Goal: Information Seeking & Learning: Learn about a topic

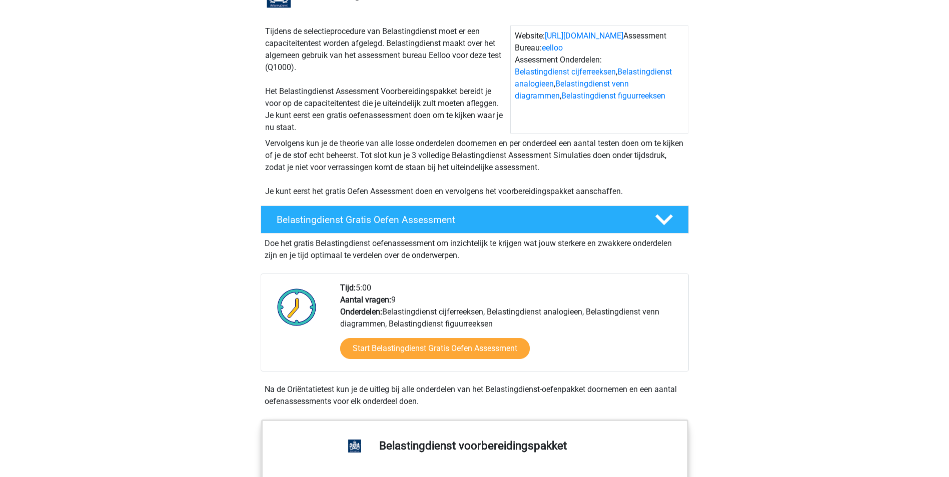
scroll to position [100, 0]
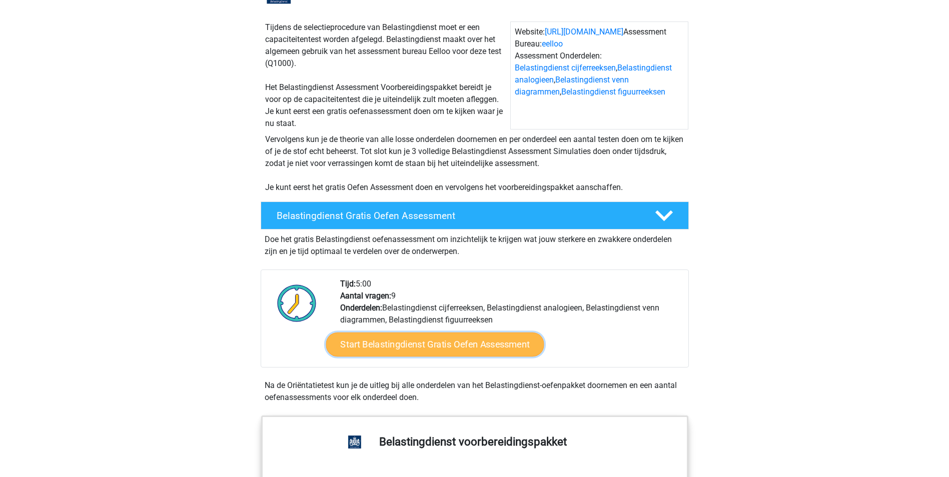
click at [440, 346] on link "Start Belastingdienst Gratis Oefen Assessment" at bounding box center [435, 345] width 218 height 24
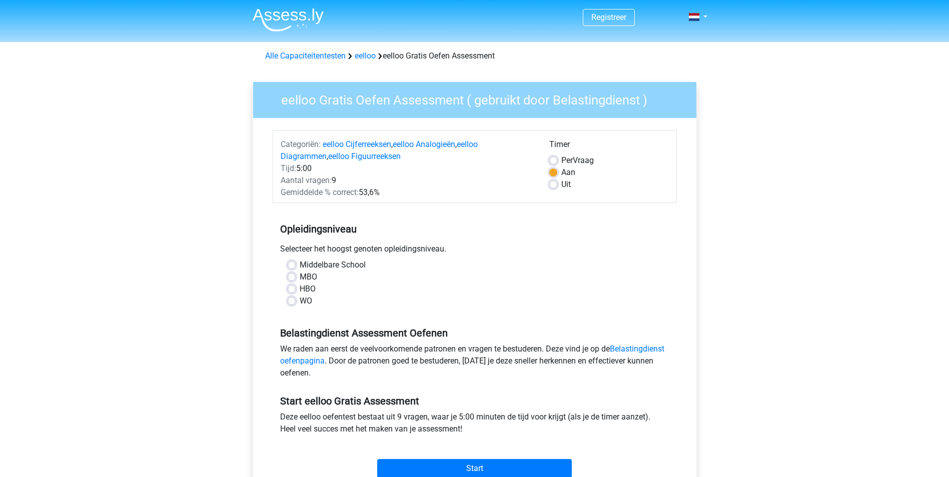
click at [300, 291] on label "HBO" at bounding box center [308, 289] width 16 height 12
click at [291, 291] on input "HBO" at bounding box center [292, 288] width 8 height 10
radio input "true"
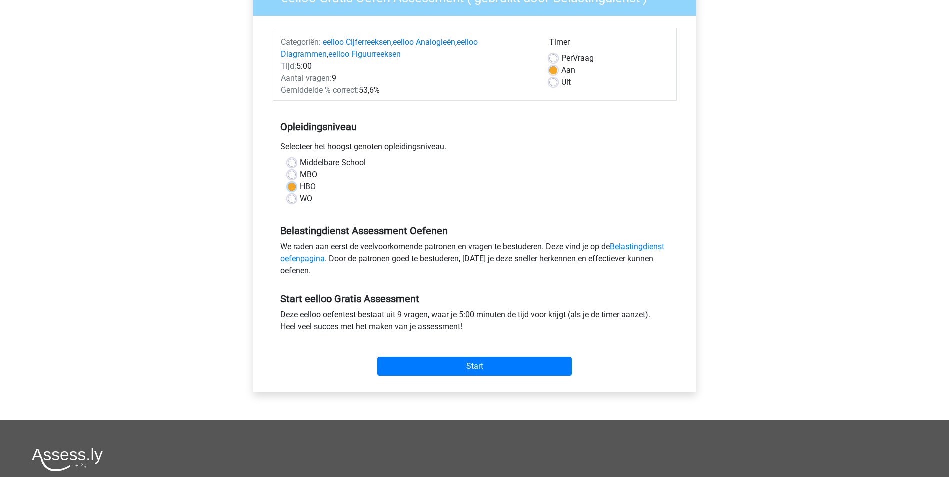
scroll to position [150, 0]
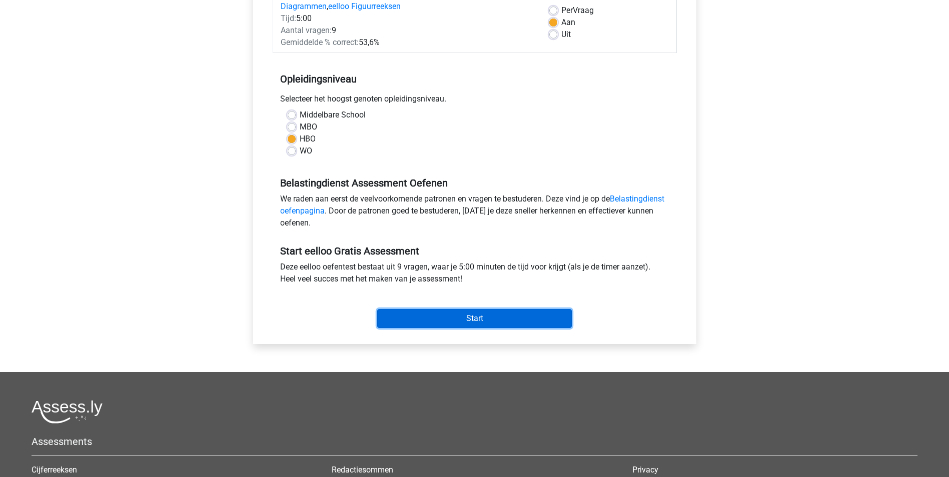
click at [482, 322] on input "Start" at bounding box center [474, 318] width 195 height 19
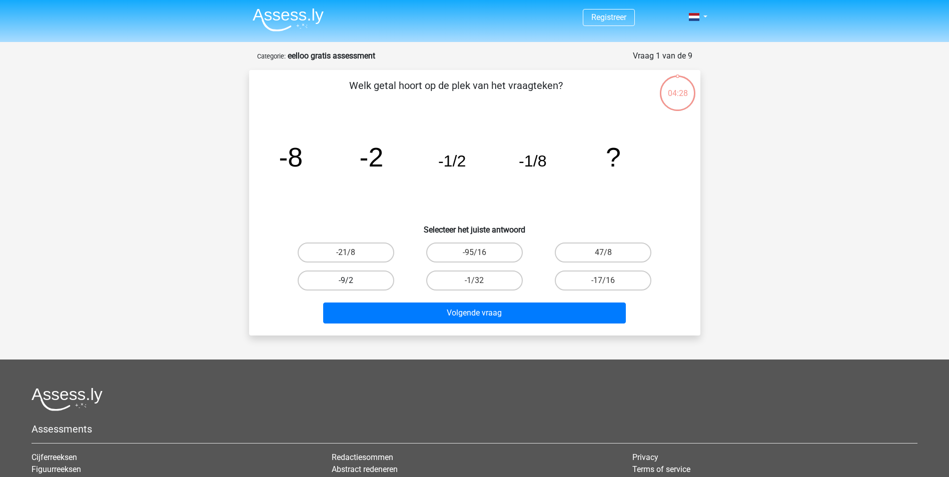
click at [352, 280] on label "-9/2" at bounding box center [346, 281] width 97 height 20
click at [352, 281] on input "-9/2" at bounding box center [349, 284] width 7 height 7
radio input "true"
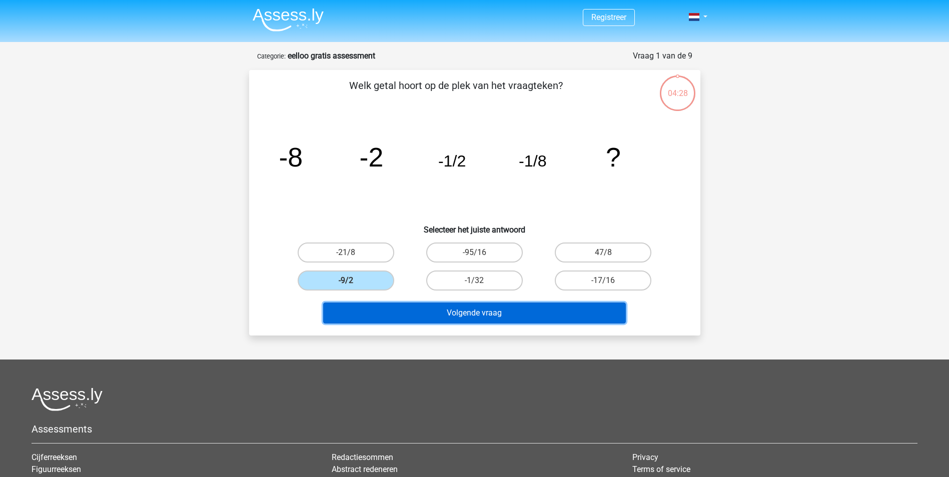
click at [468, 318] on button "Volgende vraag" at bounding box center [474, 313] width 303 height 21
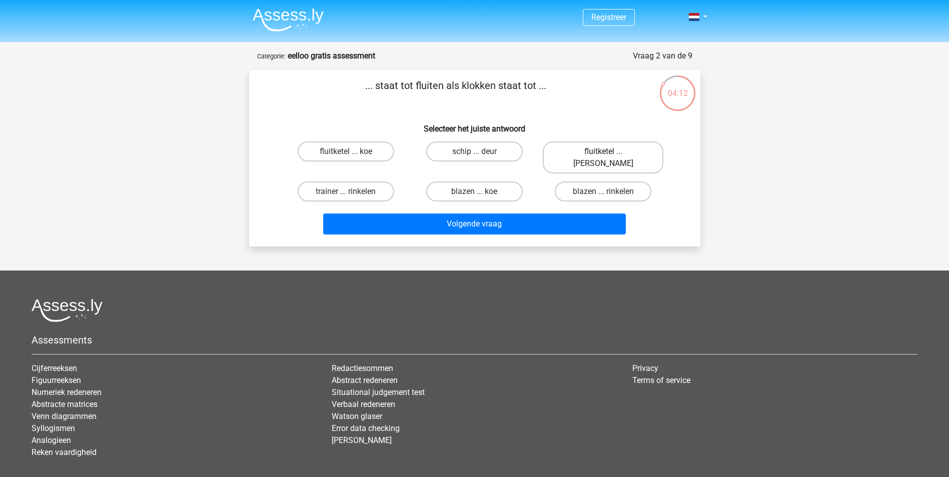
click at [591, 150] on label "fluitketel ... luiden" at bounding box center [603, 158] width 121 height 32
click at [604, 152] on input "fluitketel ... luiden" at bounding box center [607, 155] width 7 height 7
radio input "true"
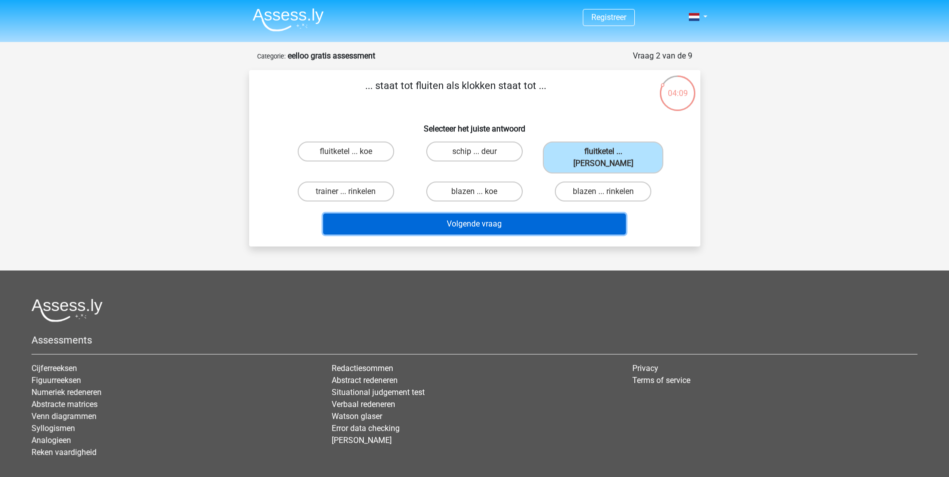
click at [498, 217] on button "Volgende vraag" at bounding box center [474, 224] width 303 height 21
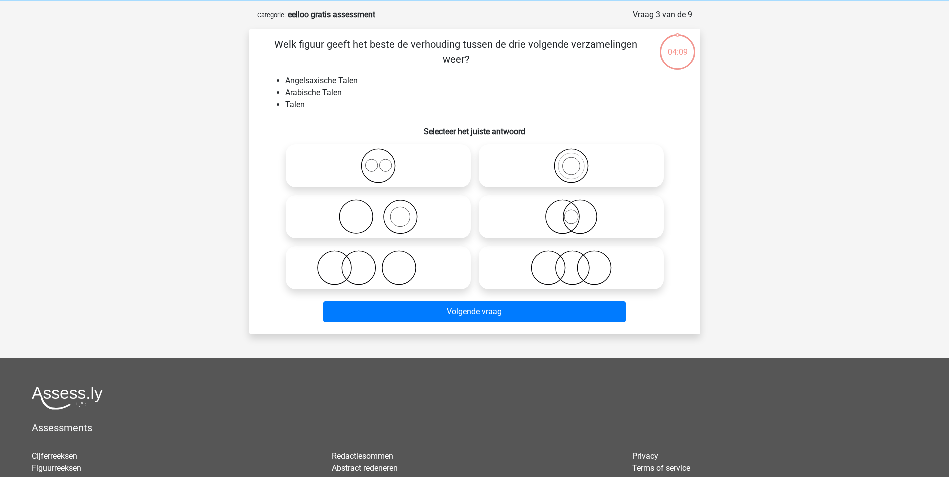
scroll to position [50, 0]
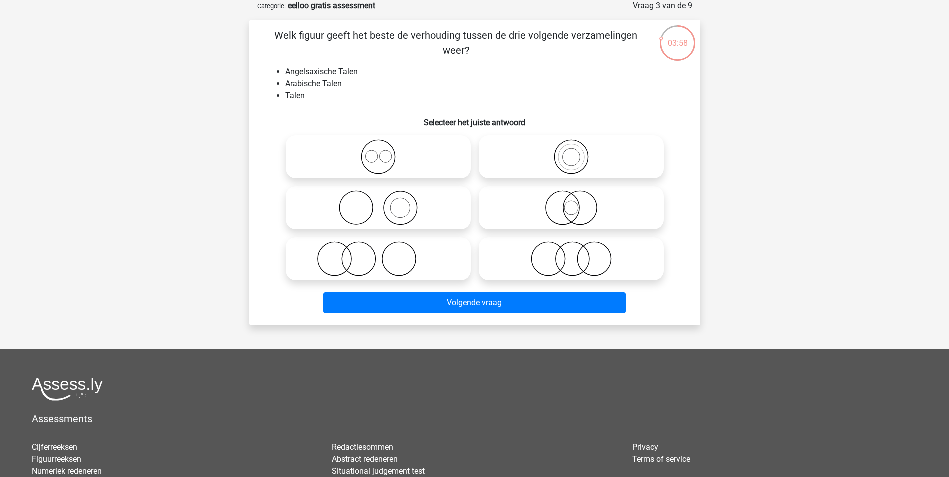
click at [571, 260] on icon at bounding box center [571, 259] width 177 height 35
click at [572, 254] on input "radio" at bounding box center [575, 251] width 7 height 7
radio input "true"
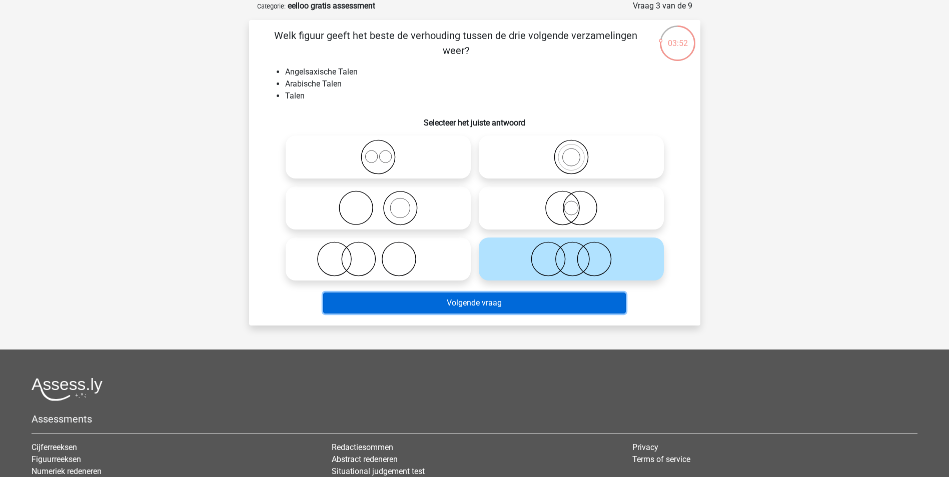
click at [457, 311] on button "Volgende vraag" at bounding box center [474, 303] width 303 height 21
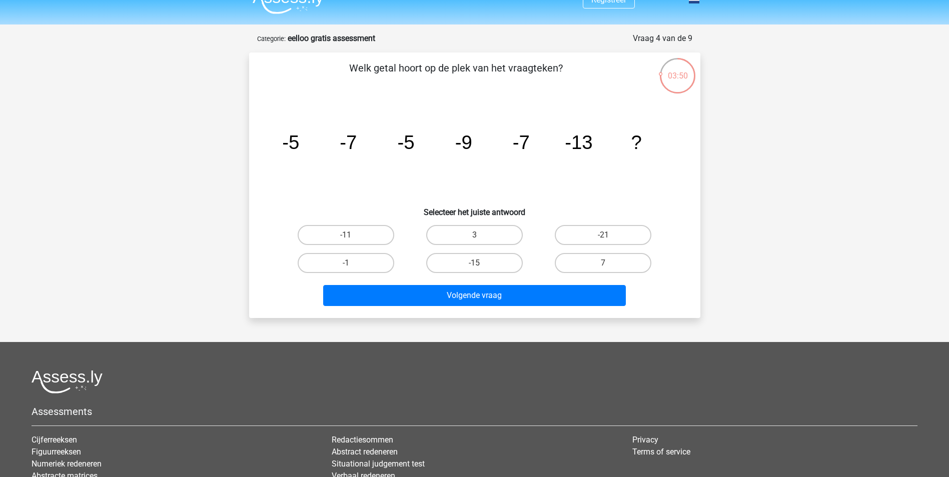
scroll to position [0, 0]
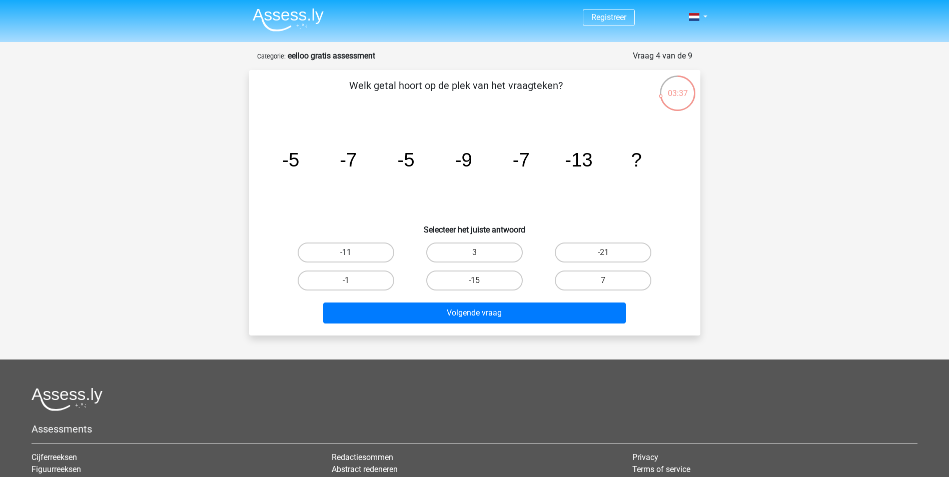
click at [357, 250] on label "-11" at bounding box center [346, 253] width 97 height 20
click at [352, 253] on input "-11" at bounding box center [349, 256] width 7 height 7
radio input "true"
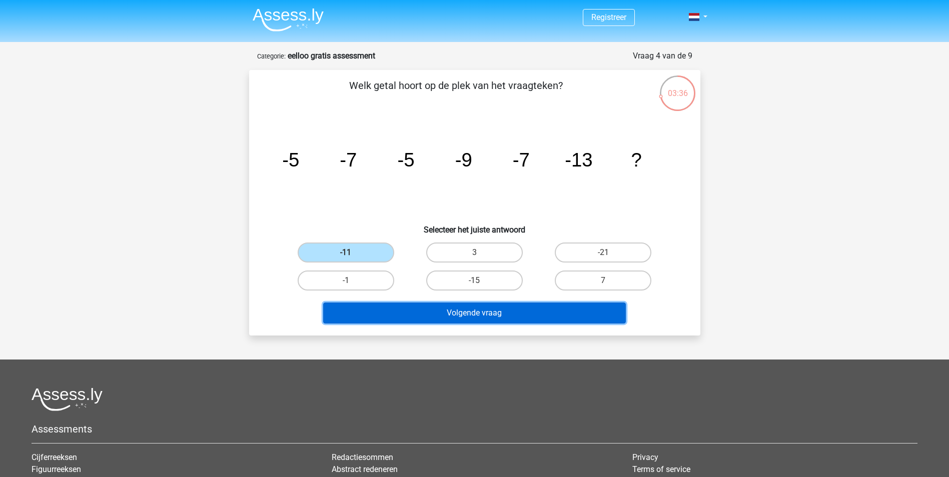
click at [466, 317] on button "Volgende vraag" at bounding box center [474, 313] width 303 height 21
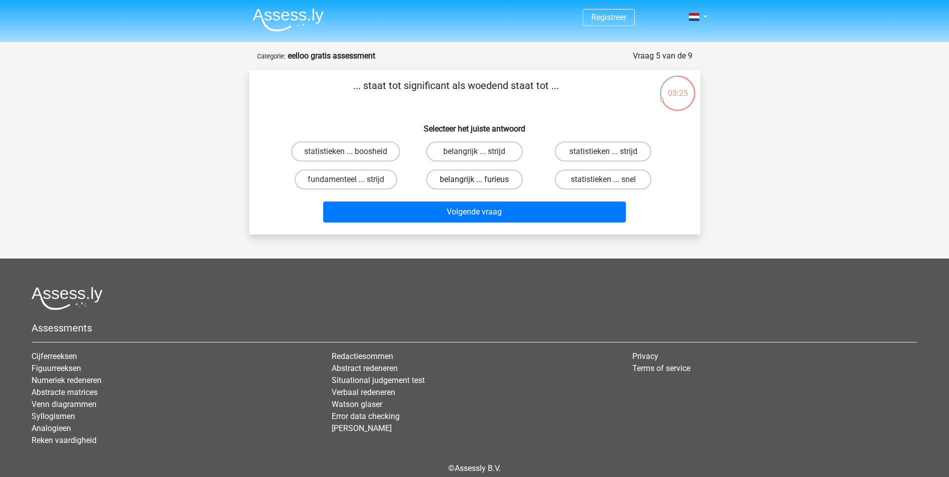
click at [471, 180] on label "belangrijk ... furieus" at bounding box center [474, 180] width 97 height 20
click at [474, 180] on input "belangrijk ... furieus" at bounding box center [477, 183] width 7 height 7
radio input "true"
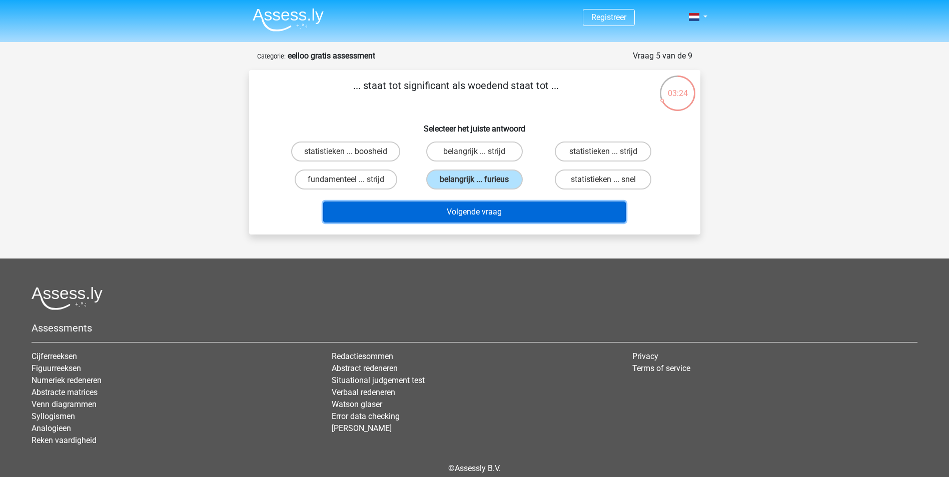
click at [464, 212] on button "Volgende vraag" at bounding box center [474, 212] width 303 height 21
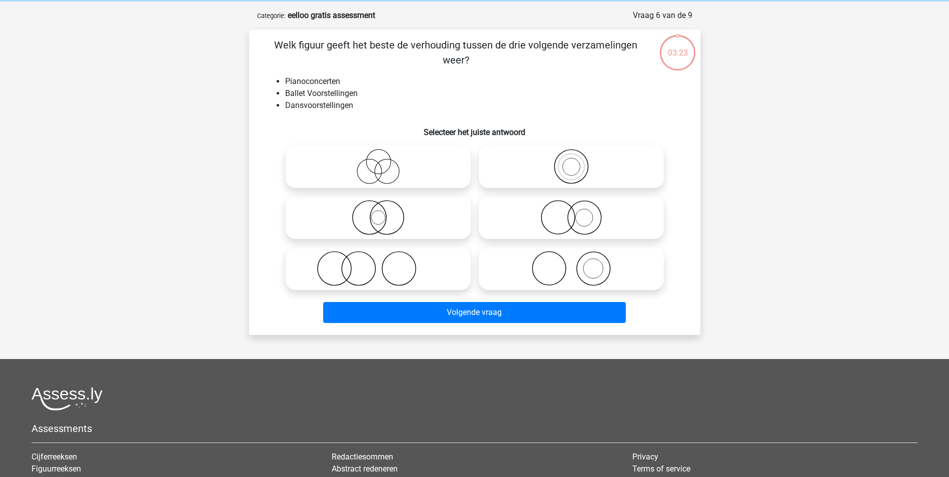
scroll to position [50, 0]
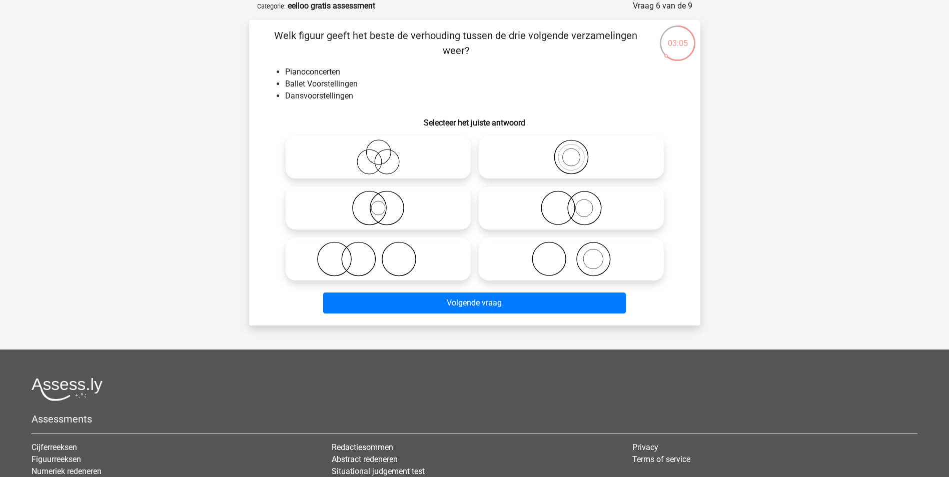
click at [409, 257] on icon at bounding box center [378, 259] width 177 height 35
click at [385, 254] on input "radio" at bounding box center [381, 251] width 7 height 7
radio input "true"
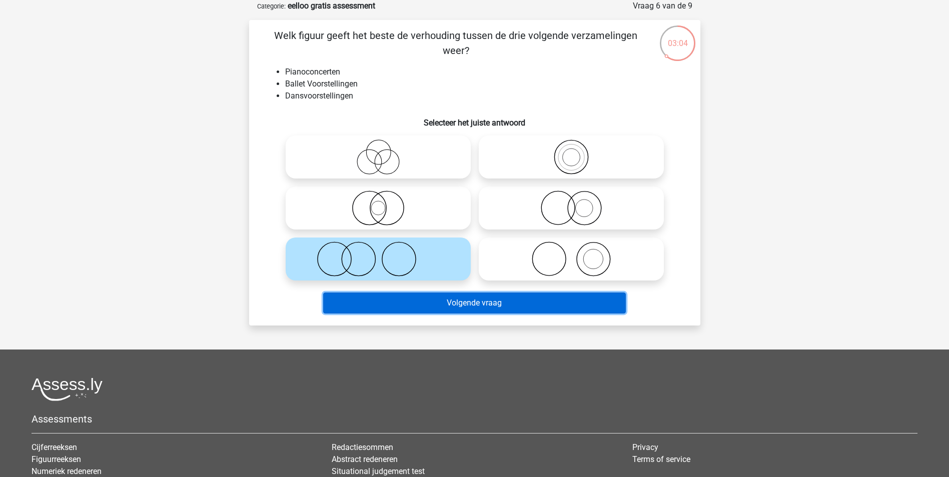
click at [465, 301] on button "Volgende vraag" at bounding box center [474, 303] width 303 height 21
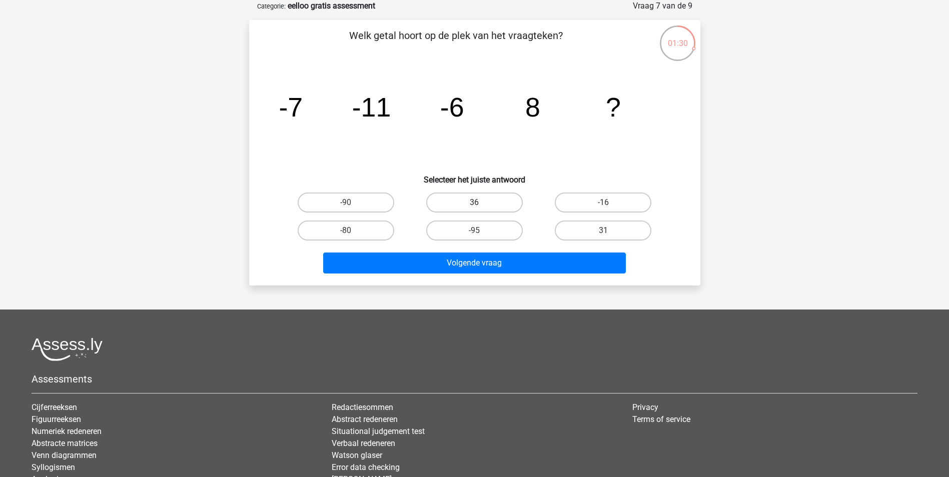
click at [434, 207] on label "36" at bounding box center [474, 203] width 97 height 20
click at [474, 207] on input "36" at bounding box center [477, 206] width 7 height 7
radio input "true"
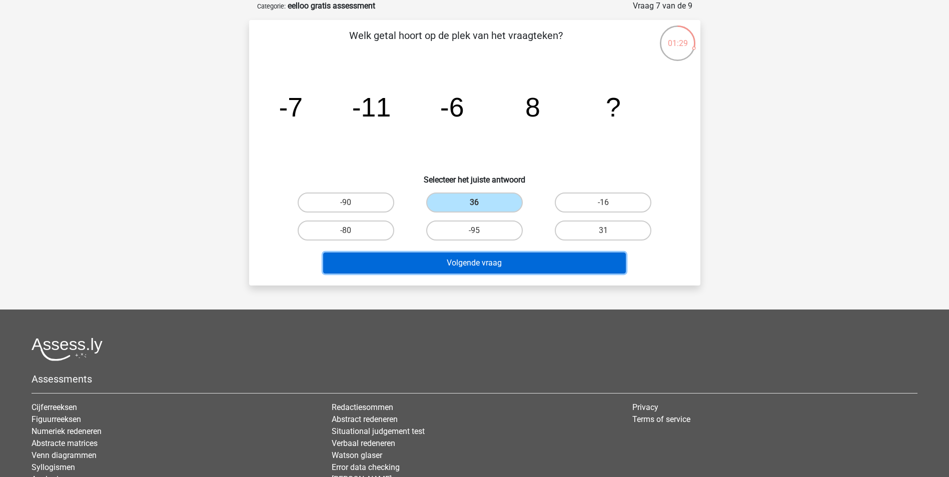
click at [475, 269] on button "Volgende vraag" at bounding box center [474, 263] width 303 height 21
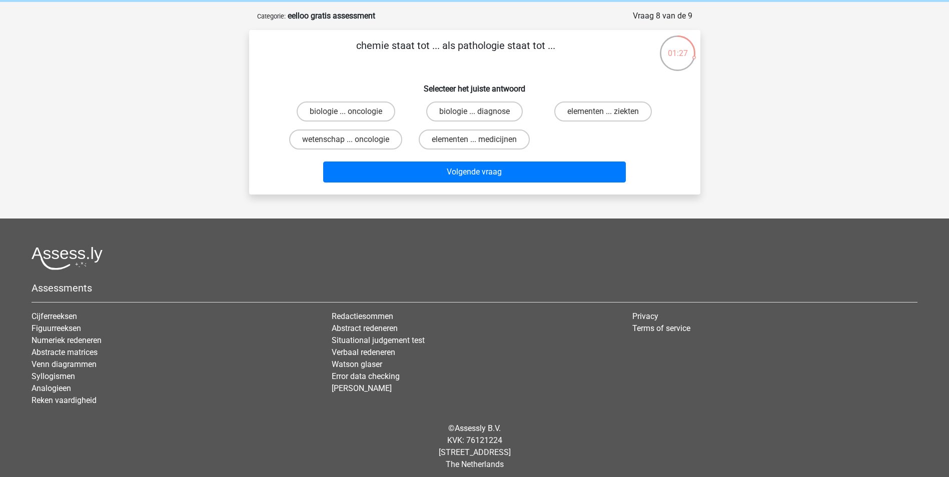
scroll to position [46, 0]
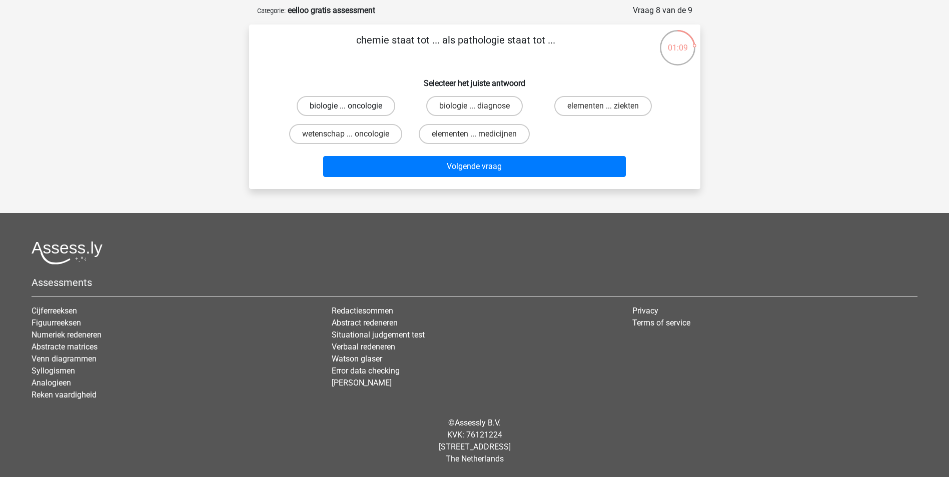
click at [370, 105] on label "biologie ... oncologie" at bounding box center [346, 106] width 99 height 20
click at [352, 106] on input "biologie ... oncologie" at bounding box center [349, 109] width 7 height 7
radio input "true"
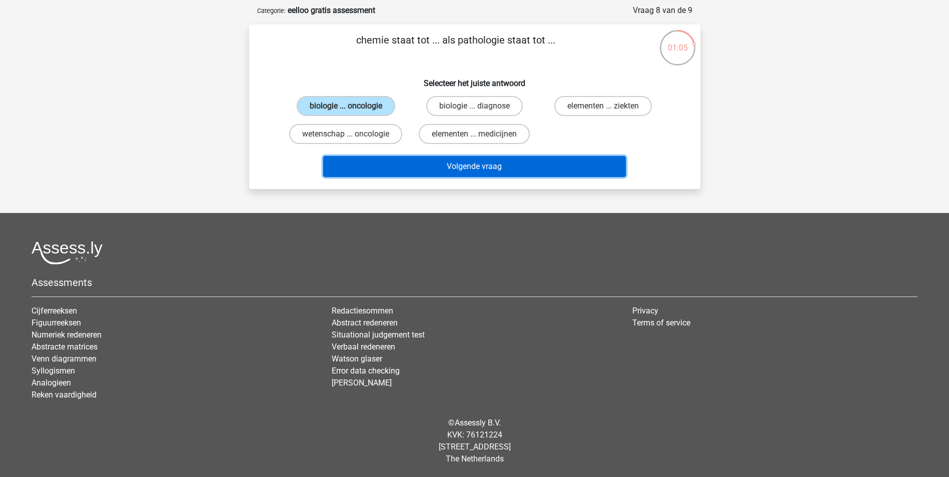
click at [450, 170] on button "Volgende vraag" at bounding box center [474, 166] width 303 height 21
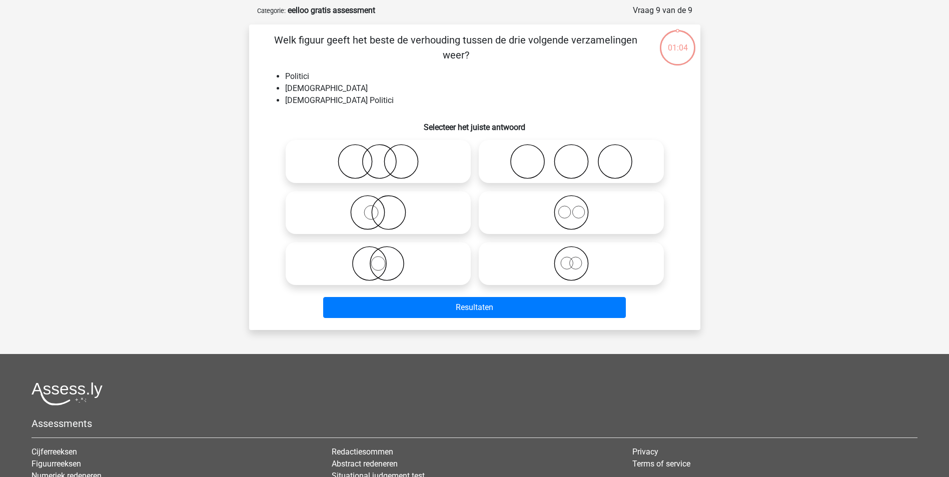
scroll to position [50, 0]
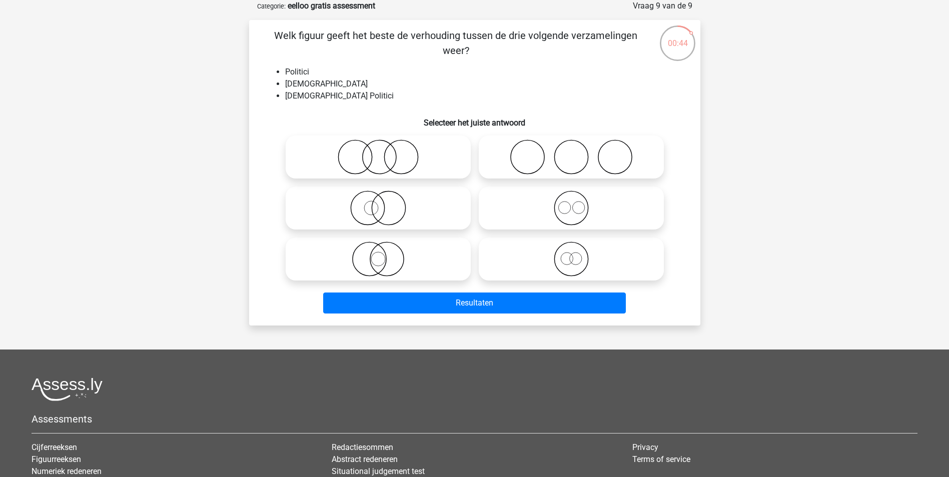
click at [383, 256] on icon at bounding box center [378, 259] width 177 height 35
click at [383, 254] on input "radio" at bounding box center [381, 251] width 7 height 7
radio input "true"
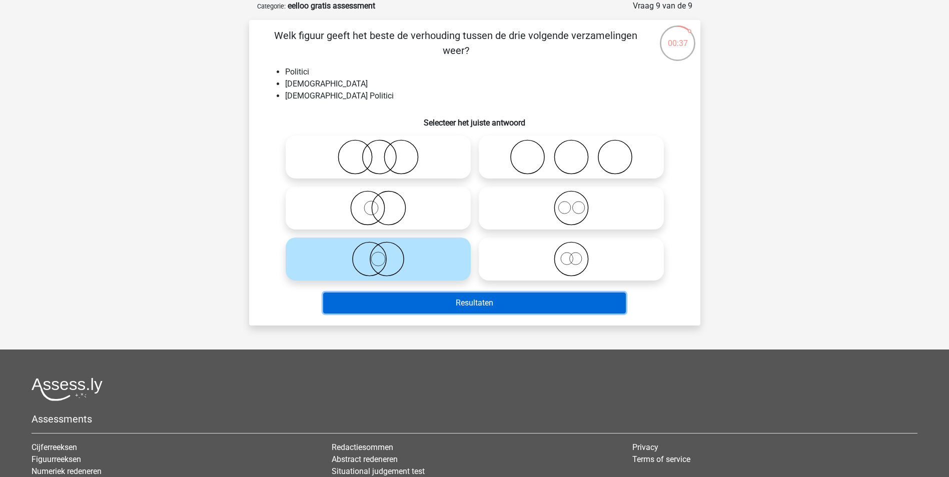
click at [444, 300] on button "Resultaten" at bounding box center [474, 303] width 303 height 21
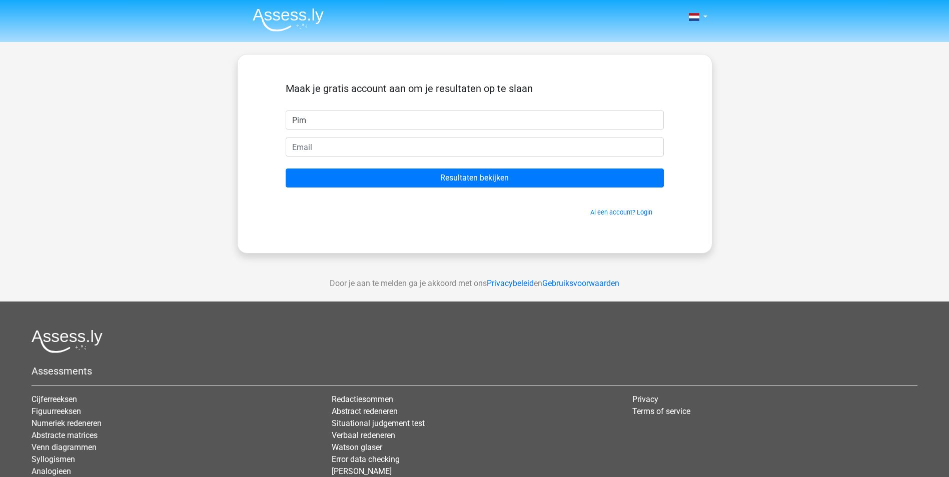
type input "Pim"
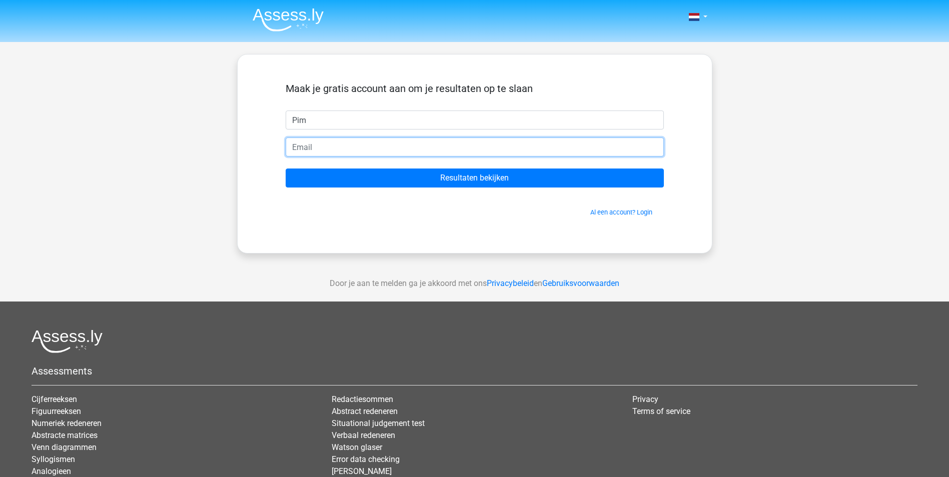
click at [341, 155] on input "email" at bounding box center [475, 147] width 378 height 19
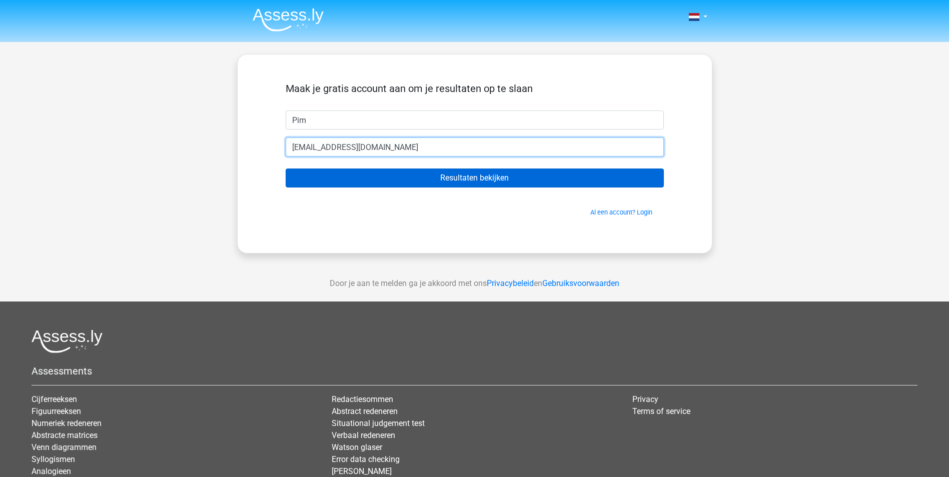
type input "pimtoepoel@live.nl"
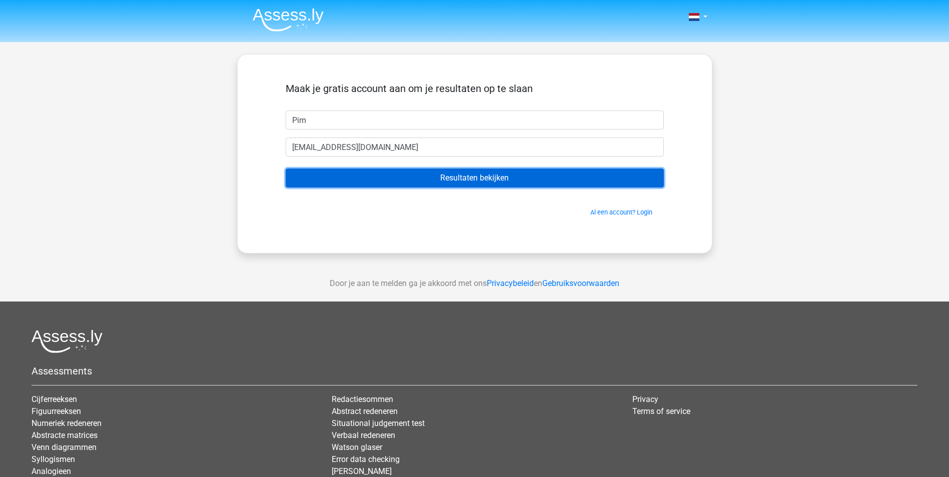
click at [443, 183] on input "Resultaten bekijken" at bounding box center [475, 178] width 378 height 19
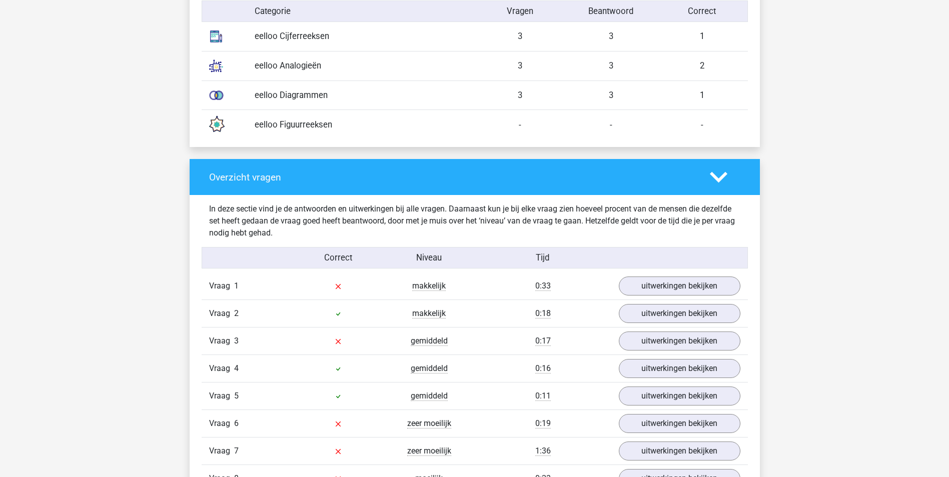
scroll to position [951, 0]
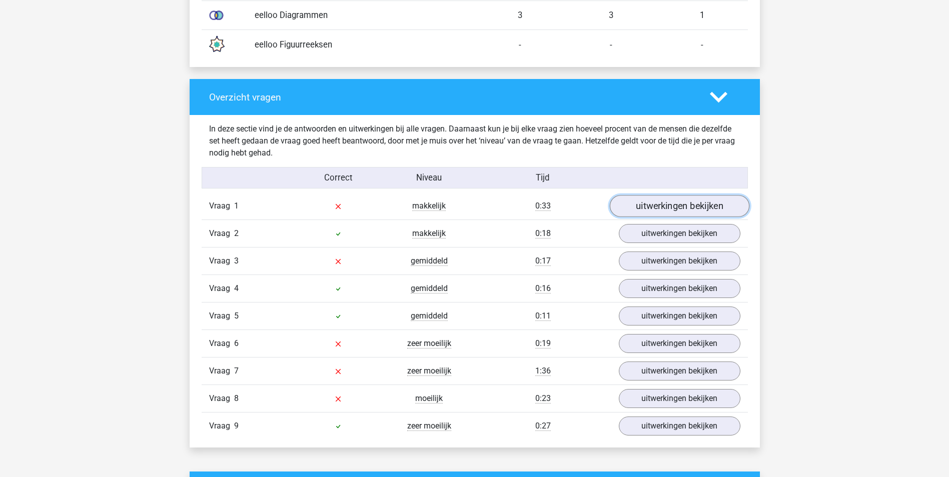
click at [673, 211] on link "uitwerkingen bekijken" at bounding box center [680, 207] width 140 height 22
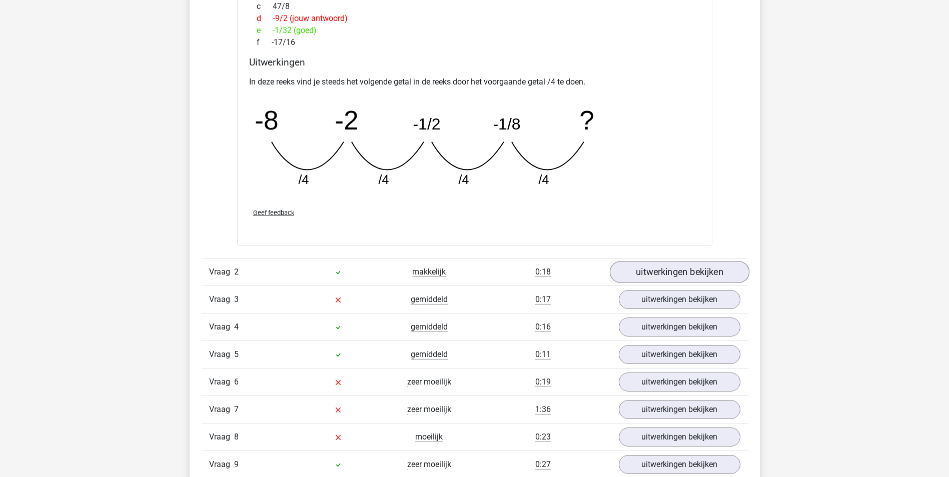
scroll to position [1401, 0]
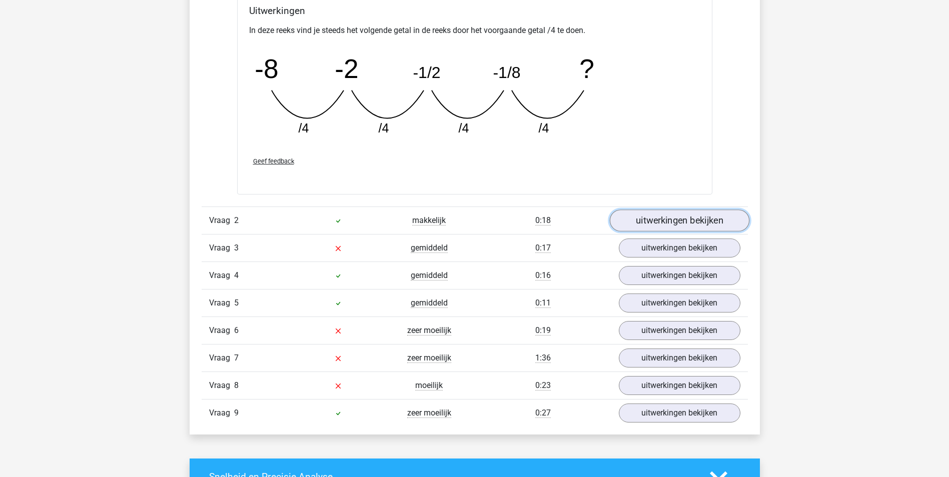
click at [683, 221] on link "uitwerkingen bekijken" at bounding box center [680, 221] width 140 height 22
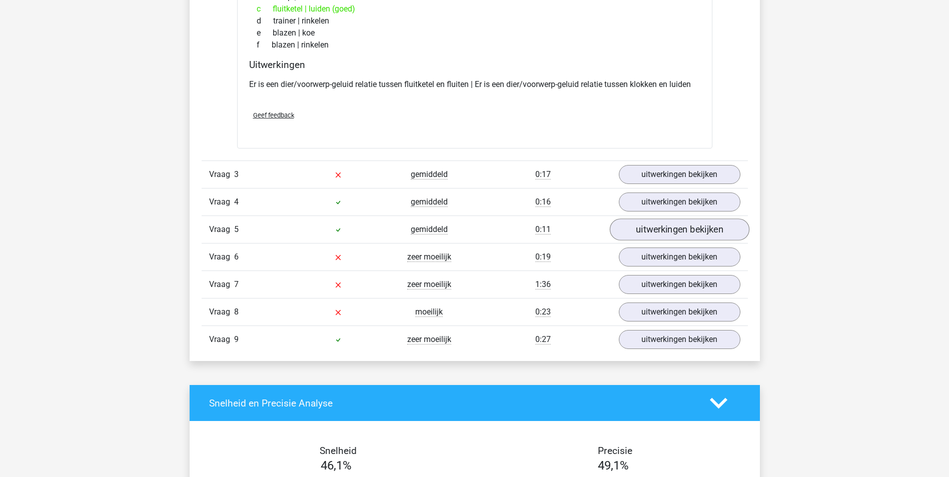
scroll to position [1702, 0]
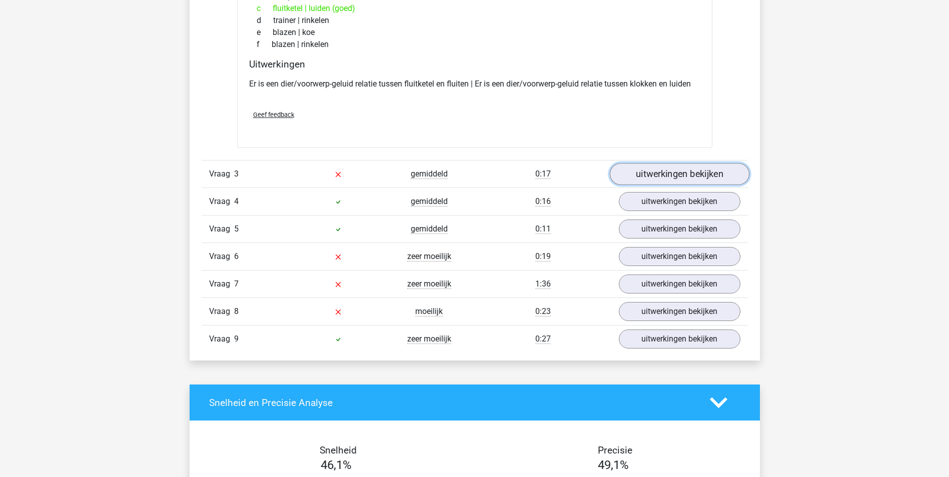
click at [687, 177] on link "uitwerkingen bekijken" at bounding box center [680, 175] width 140 height 22
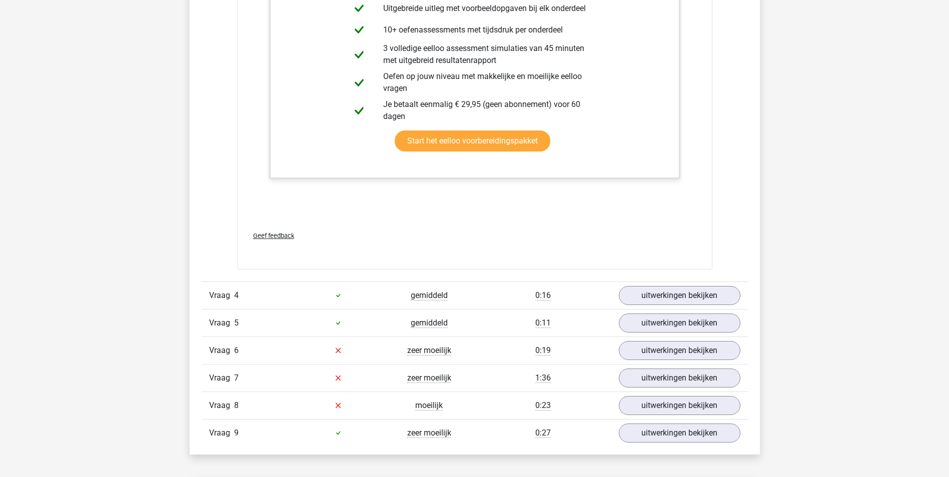
scroll to position [2302, 0]
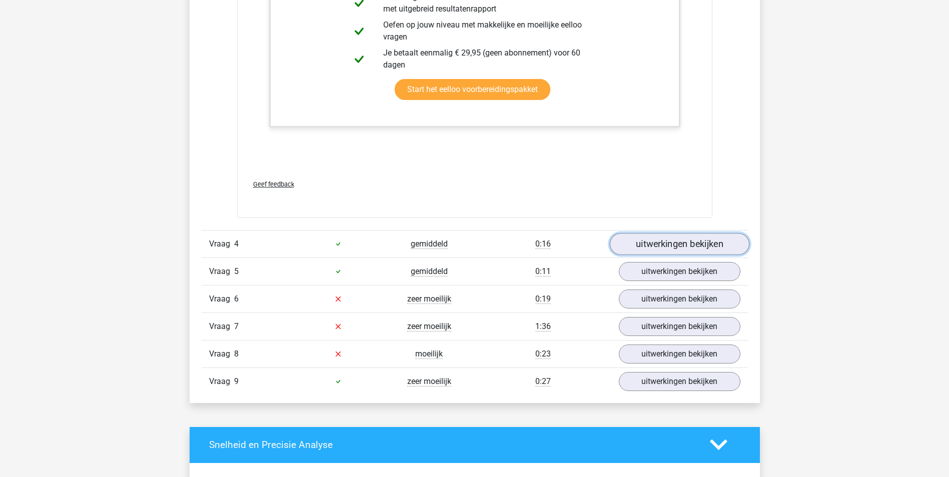
click at [696, 241] on link "uitwerkingen bekijken" at bounding box center [680, 244] width 140 height 22
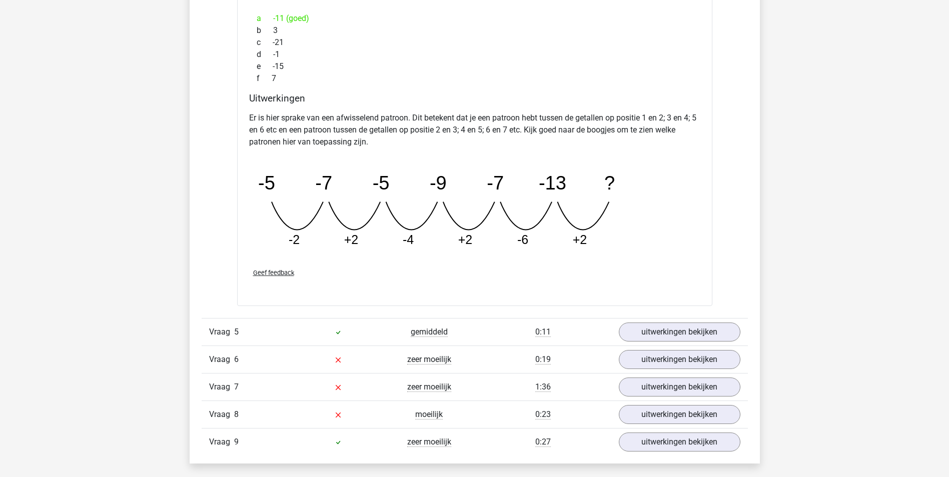
scroll to position [2753, 0]
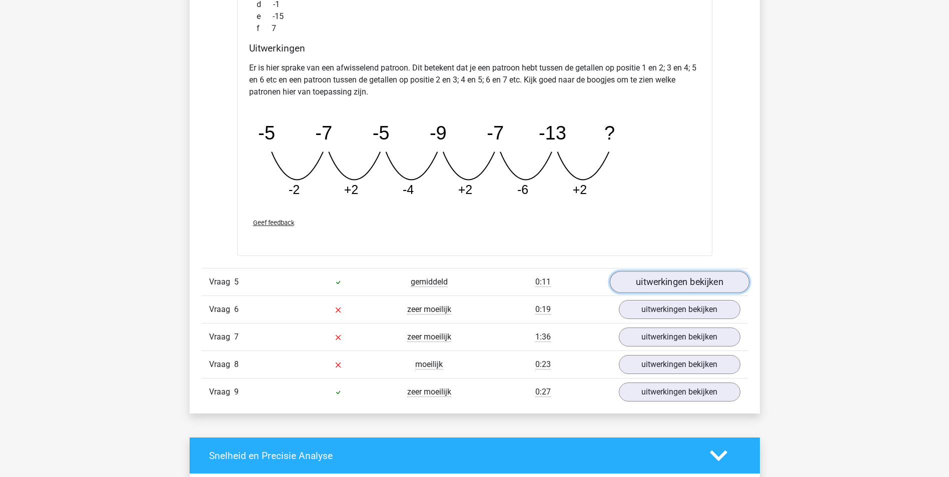
click at [679, 282] on link "uitwerkingen bekijken" at bounding box center [680, 282] width 140 height 22
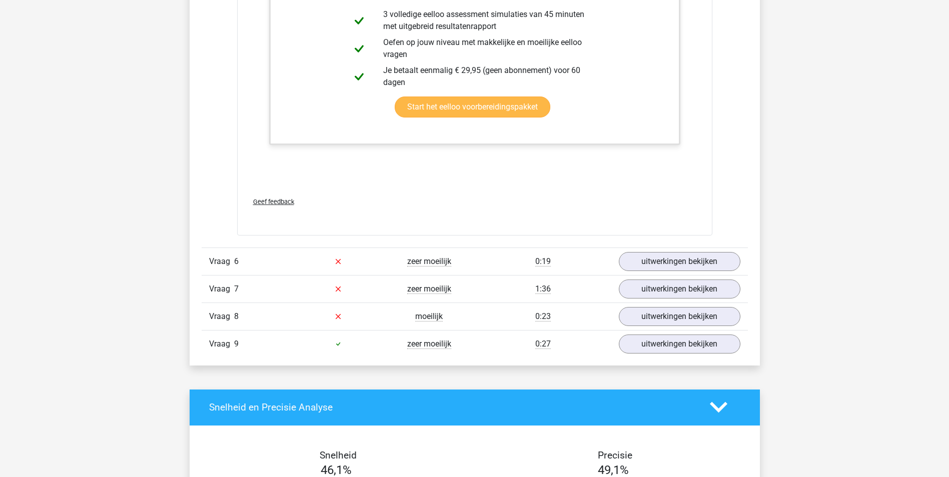
scroll to position [3353, 0]
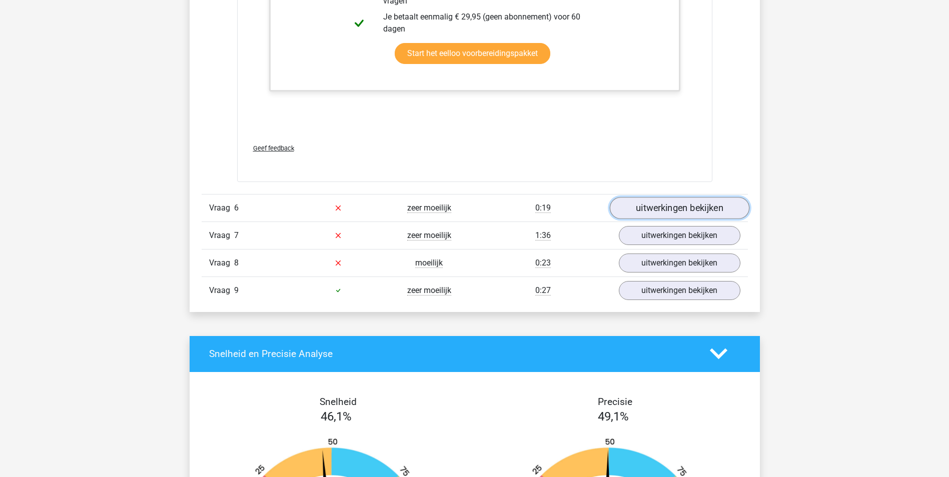
click at [667, 210] on link "uitwerkingen bekijken" at bounding box center [680, 208] width 140 height 22
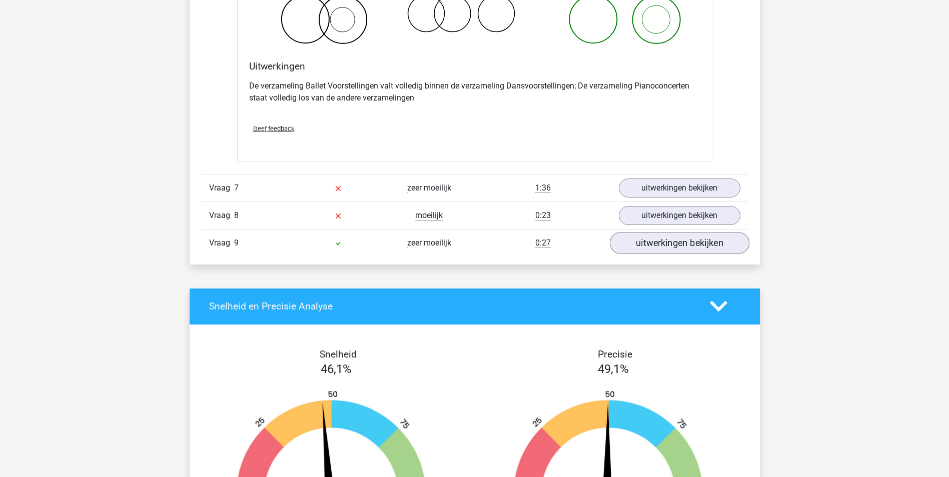
scroll to position [3803, 0]
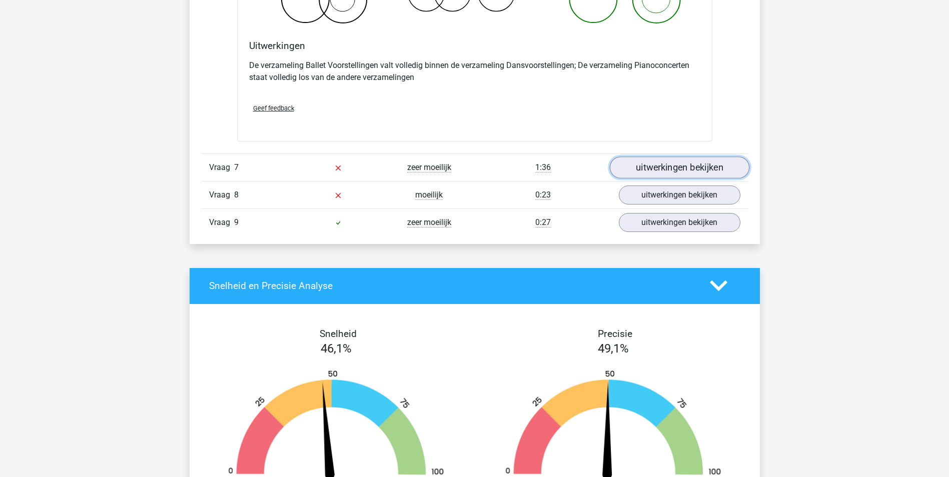
click at [682, 172] on link "uitwerkingen bekijken" at bounding box center [680, 168] width 140 height 22
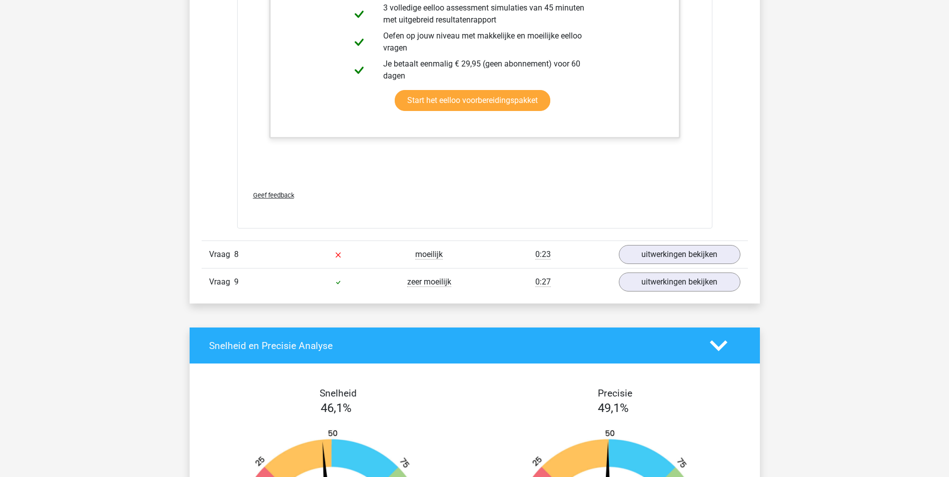
scroll to position [4354, 0]
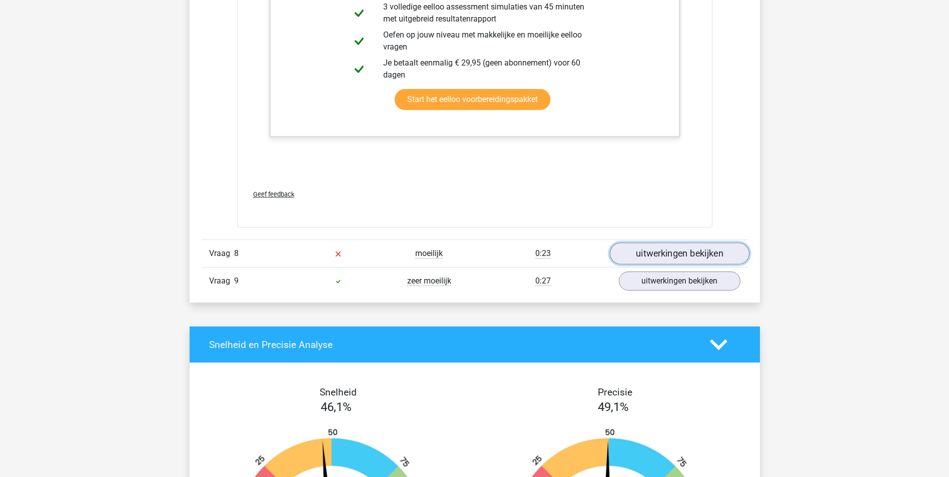
click at [681, 252] on link "uitwerkingen bekijken" at bounding box center [680, 254] width 140 height 22
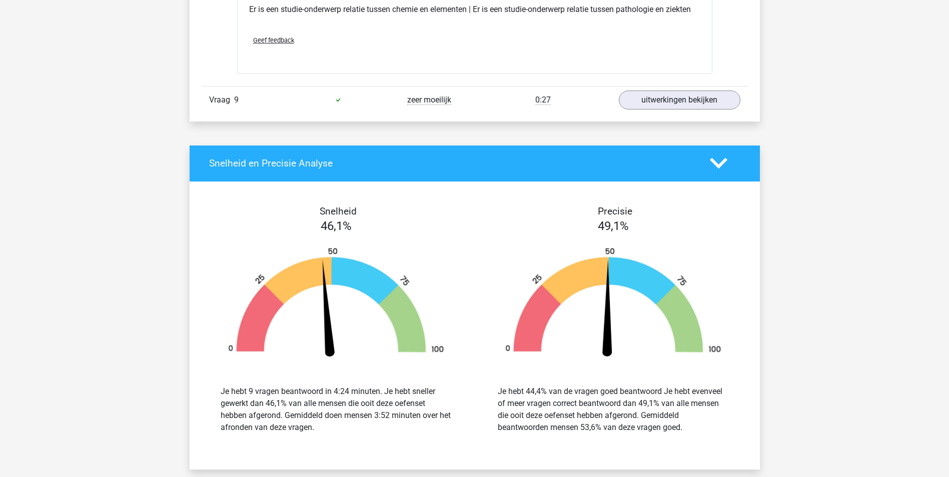
scroll to position [4754, 0]
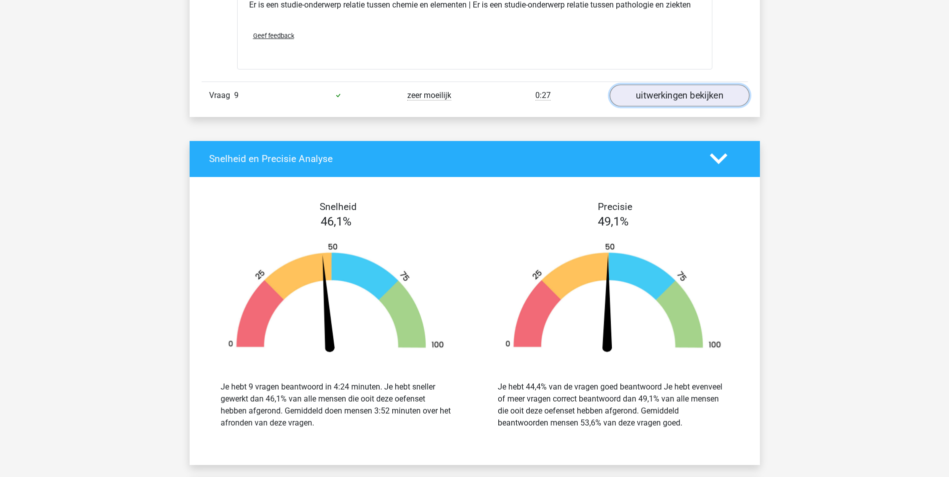
click at [688, 101] on link "uitwerkingen bekijken" at bounding box center [680, 96] width 140 height 22
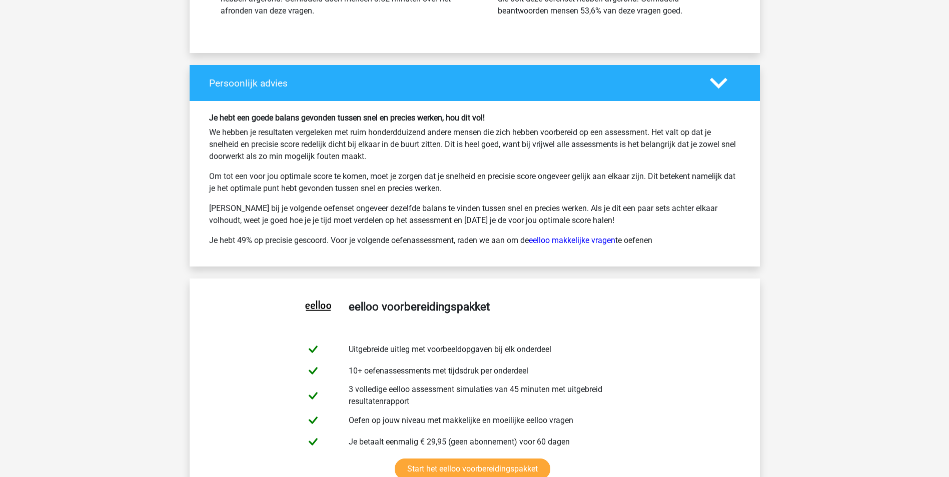
scroll to position [5855, 0]
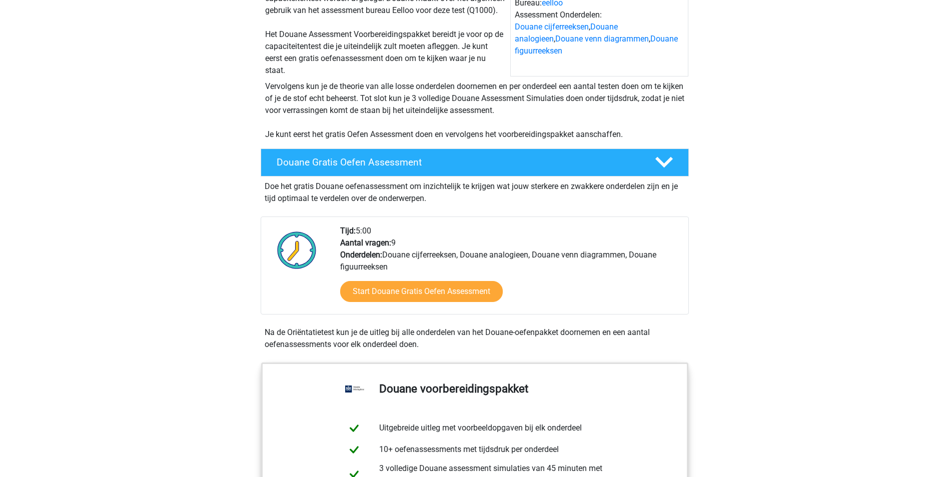
scroll to position [150, 0]
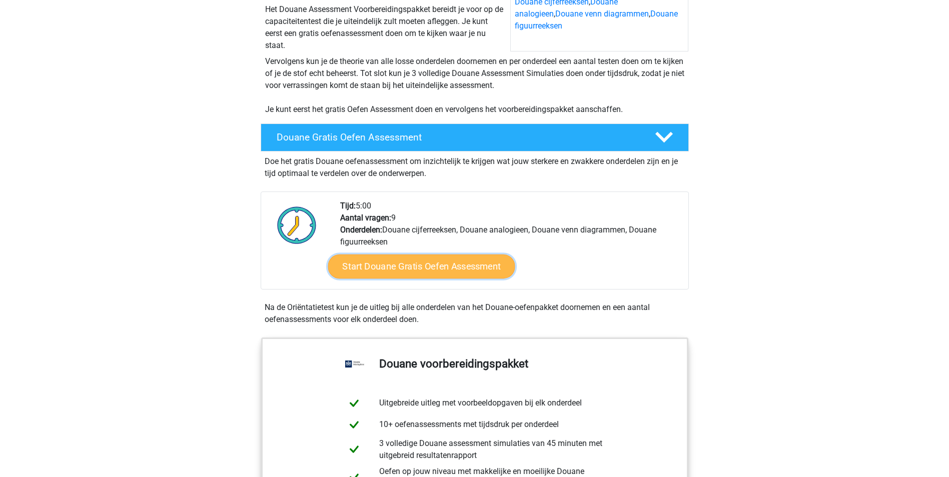
click at [424, 276] on link "Start Douane Gratis Oefen Assessment" at bounding box center [421, 267] width 187 height 24
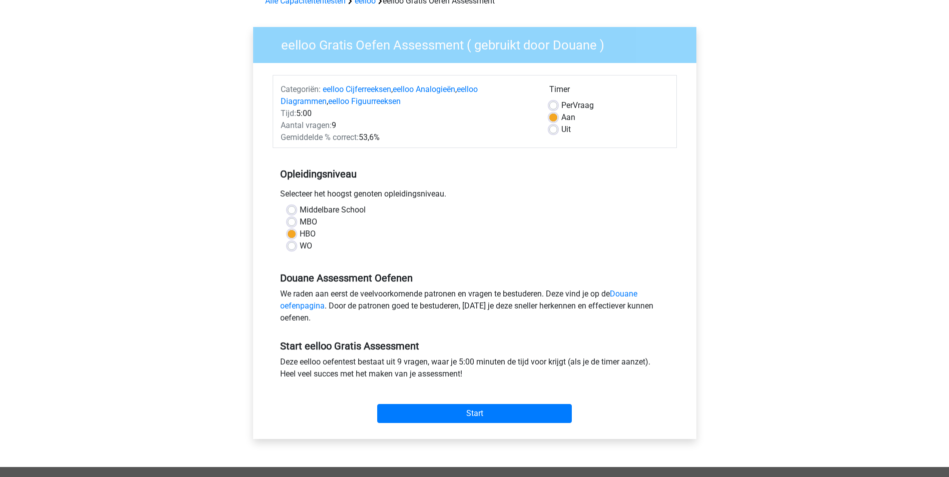
scroll to position [150, 0]
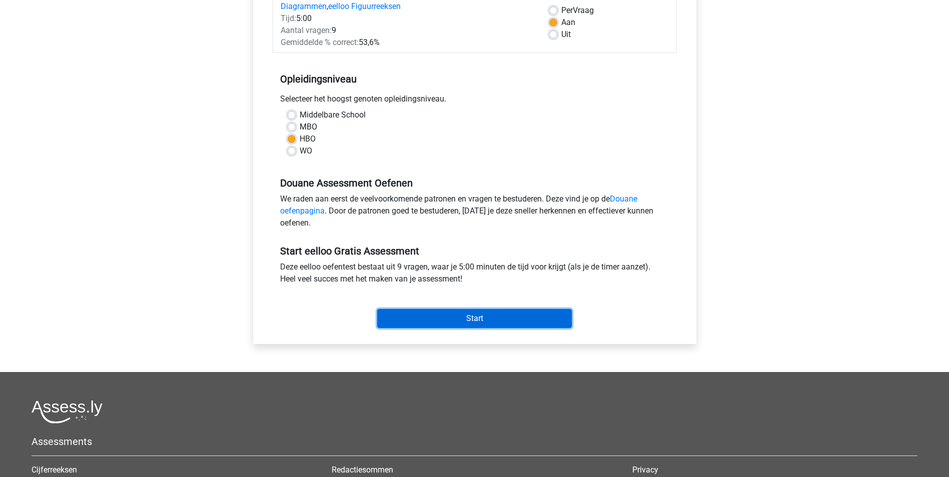
click at [479, 322] on input "Start" at bounding box center [474, 318] width 195 height 19
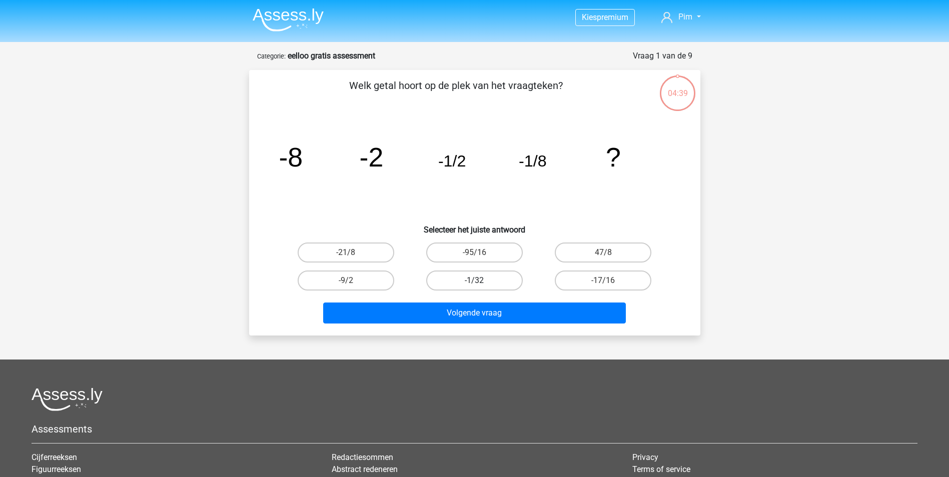
click at [472, 283] on label "-1/32" at bounding box center [474, 281] width 97 height 20
click at [474, 283] on input "-1/32" at bounding box center [477, 284] width 7 height 7
radio input "true"
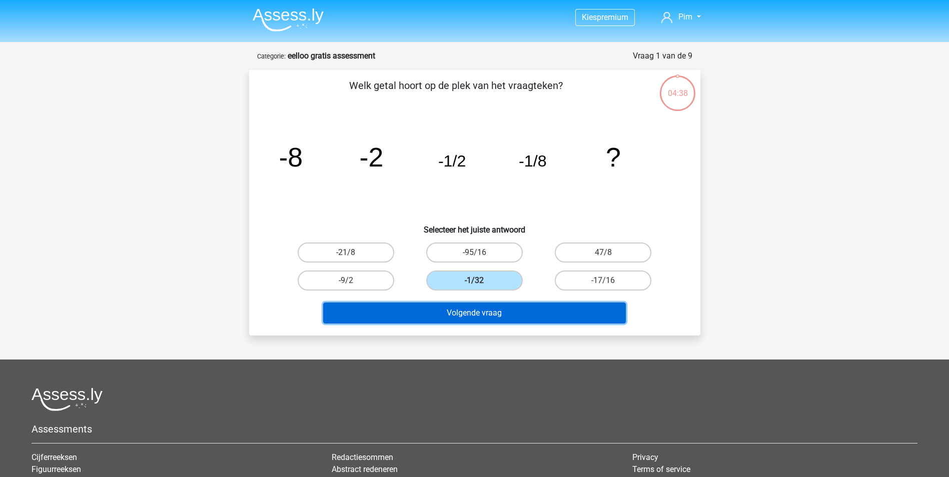
click at [483, 314] on button "Volgende vraag" at bounding box center [474, 313] width 303 height 21
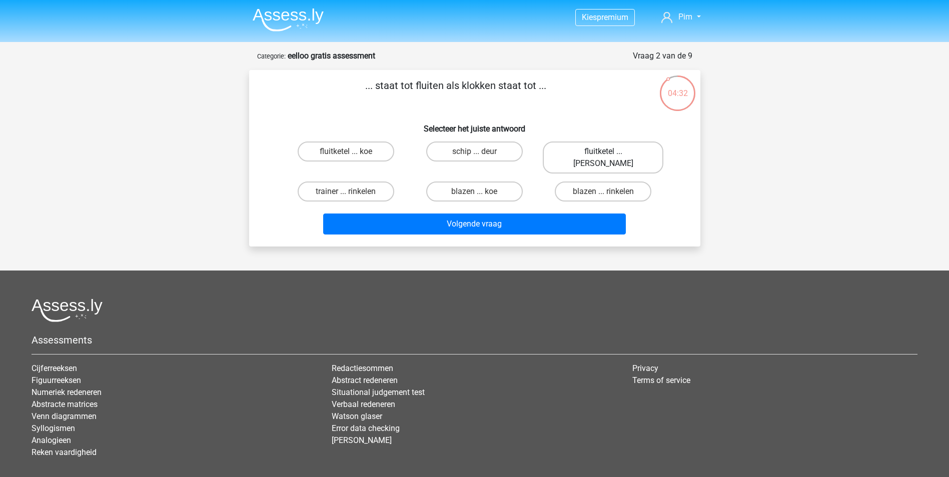
click at [589, 155] on label "fluitketel ... luiden" at bounding box center [603, 158] width 121 height 32
click at [604, 155] on input "fluitketel ... luiden" at bounding box center [607, 155] width 7 height 7
radio input "true"
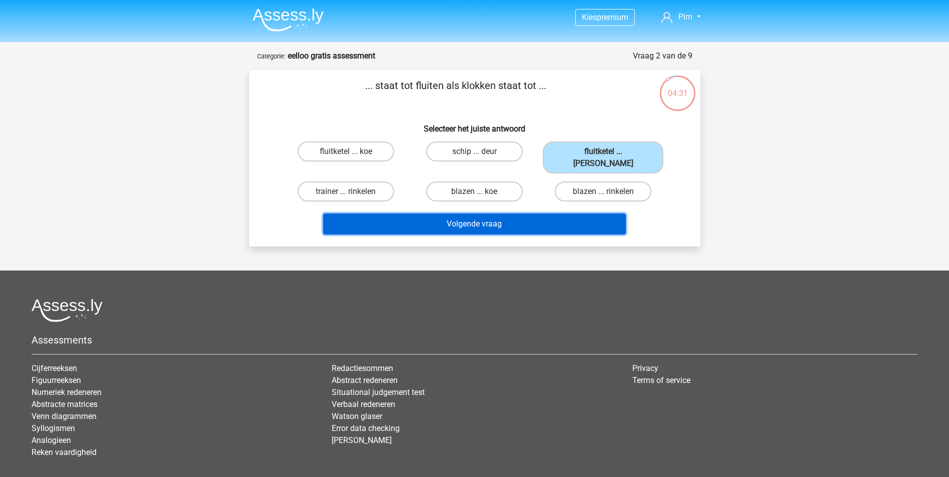
click at [485, 214] on button "Volgende vraag" at bounding box center [474, 224] width 303 height 21
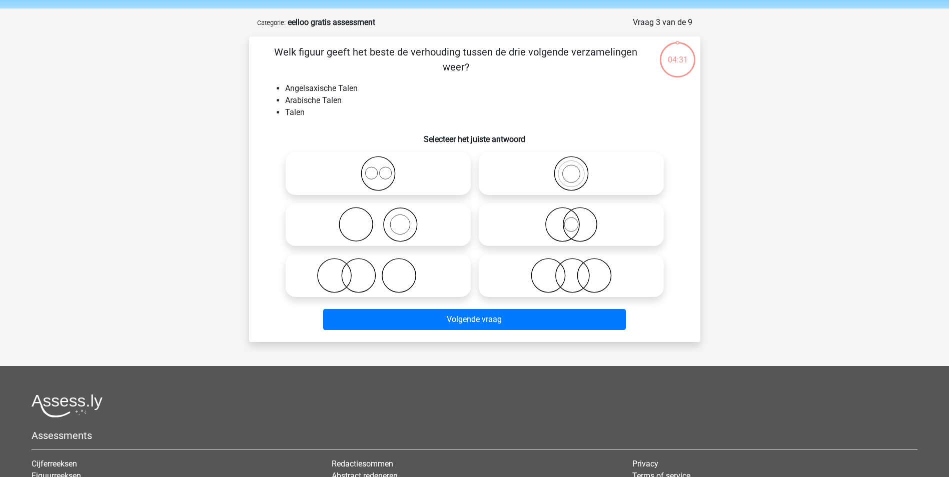
scroll to position [50, 0]
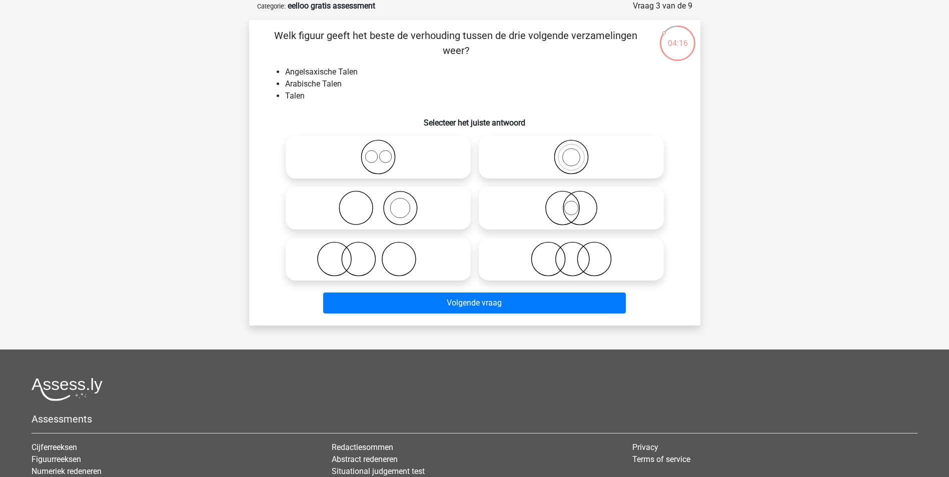
click at [546, 255] on icon at bounding box center [571, 259] width 177 height 35
click at [572, 254] on input "radio" at bounding box center [575, 251] width 7 height 7
radio input "true"
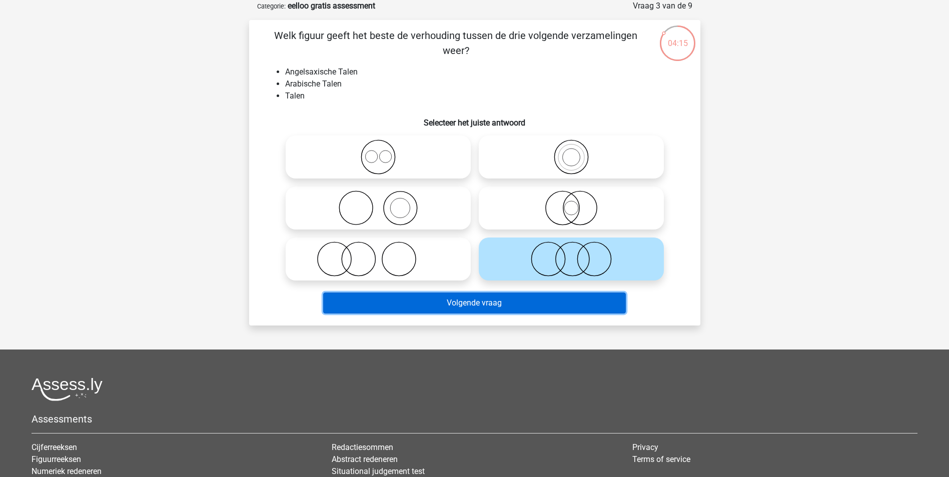
click at [511, 302] on button "Volgende vraag" at bounding box center [474, 303] width 303 height 21
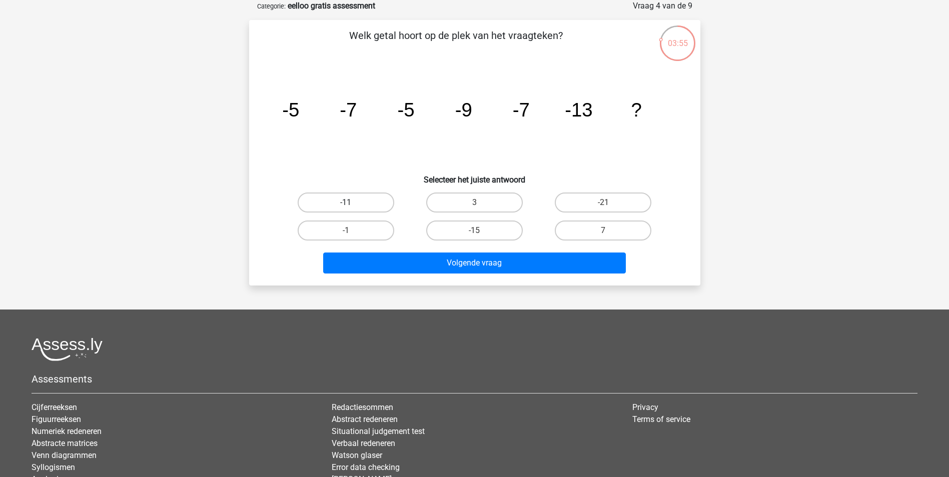
click at [341, 203] on label "-11" at bounding box center [346, 203] width 97 height 20
click at [346, 203] on input "-11" at bounding box center [349, 206] width 7 height 7
radio input "true"
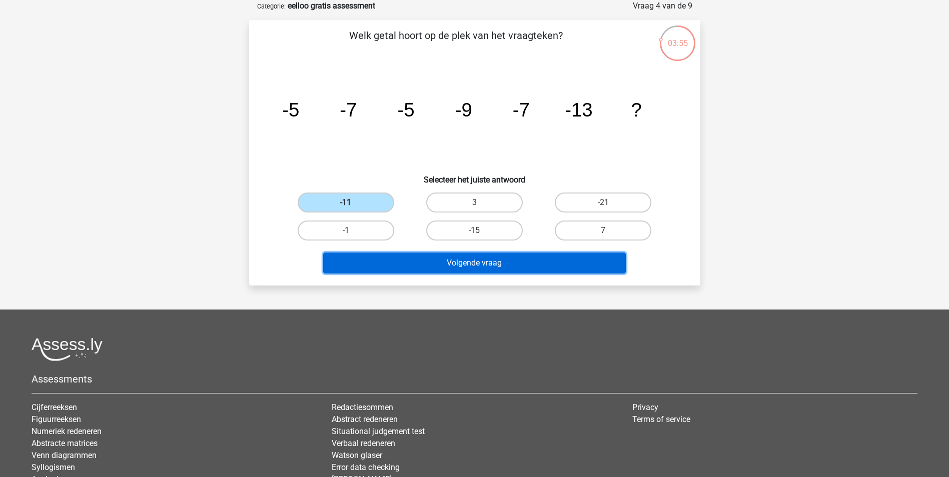
click at [433, 269] on button "Volgende vraag" at bounding box center [474, 263] width 303 height 21
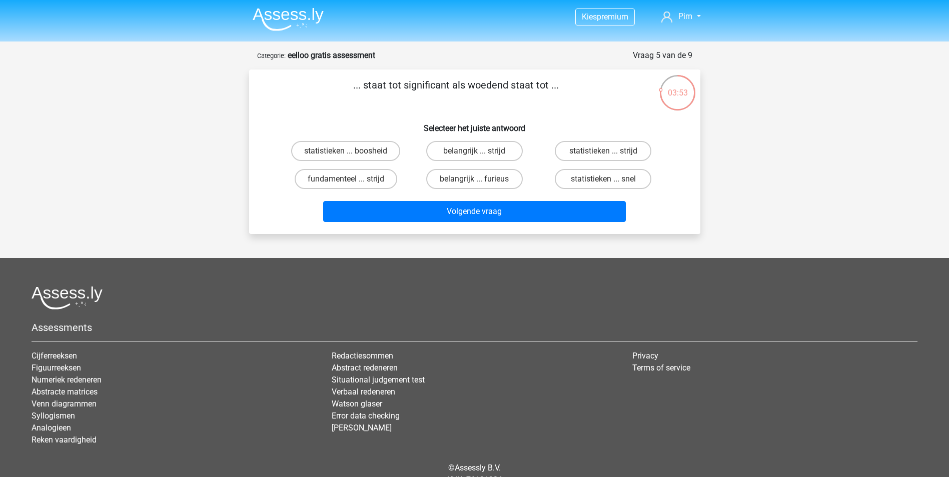
scroll to position [0, 0]
click at [482, 180] on label "belangrijk ... furieus" at bounding box center [474, 180] width 97 height 20
click at [481, 180] on input "belangrijk ... furieus" at bounding box center [477, 183] width 7 height 7
radio input "true"
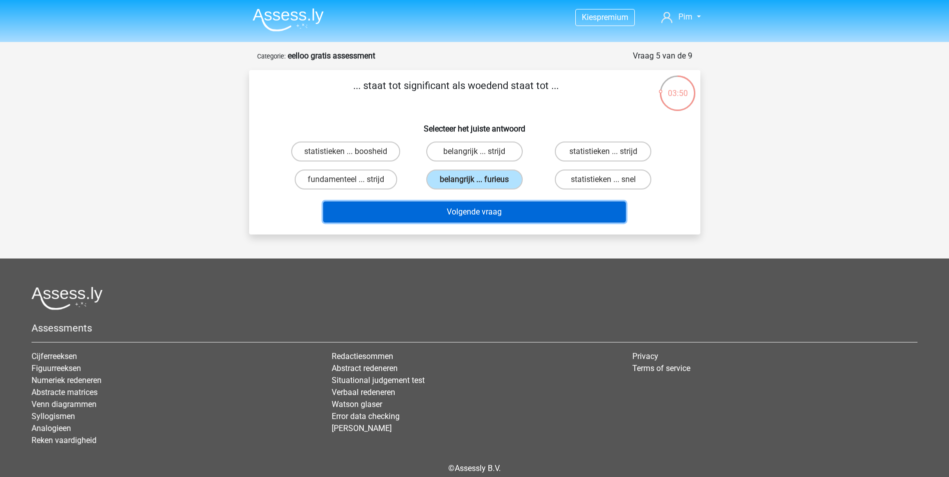
click at [476, 207] on button "Volgende vraag" at bounding box center [474, 212] width 303 height 21
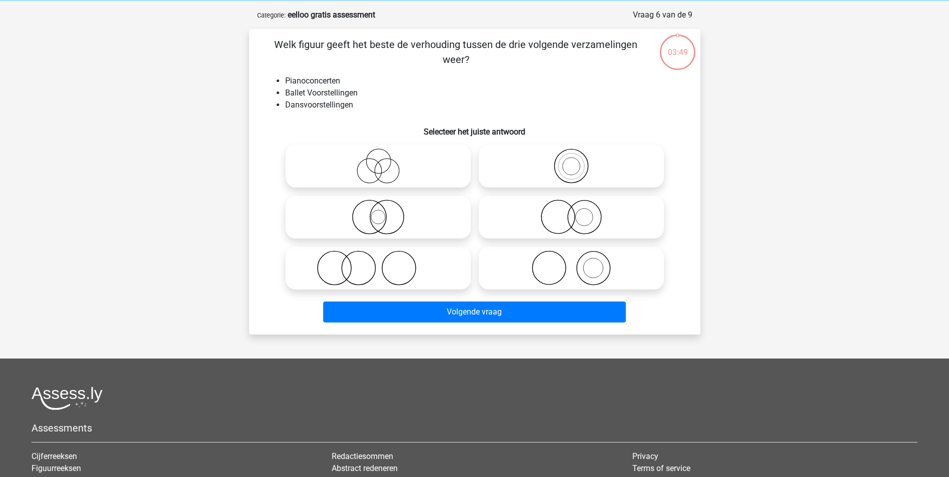
scroll to position [50, 0]
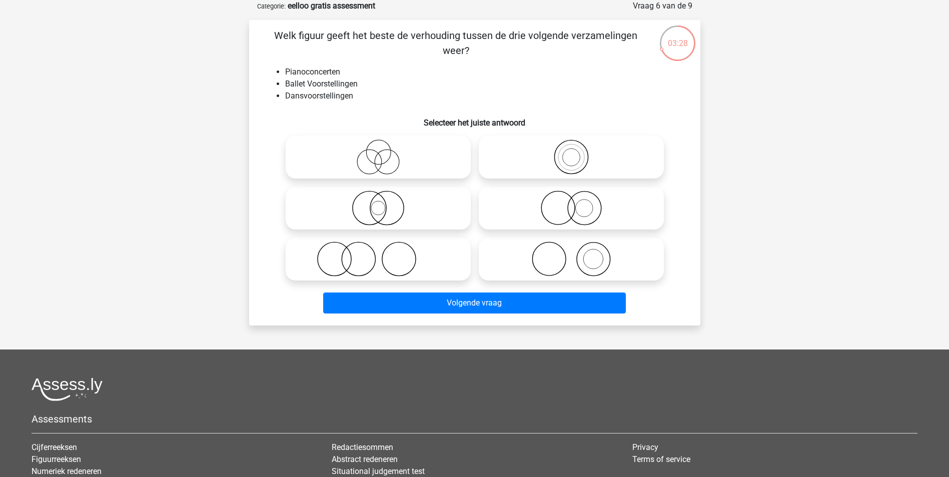
click at [552, 250] on icon at bounding box center [571, 259] width 177 height 35
click at [572, 250] on input "radio" at bounding box center [575, 251] width 7 height 7
radio input "true"
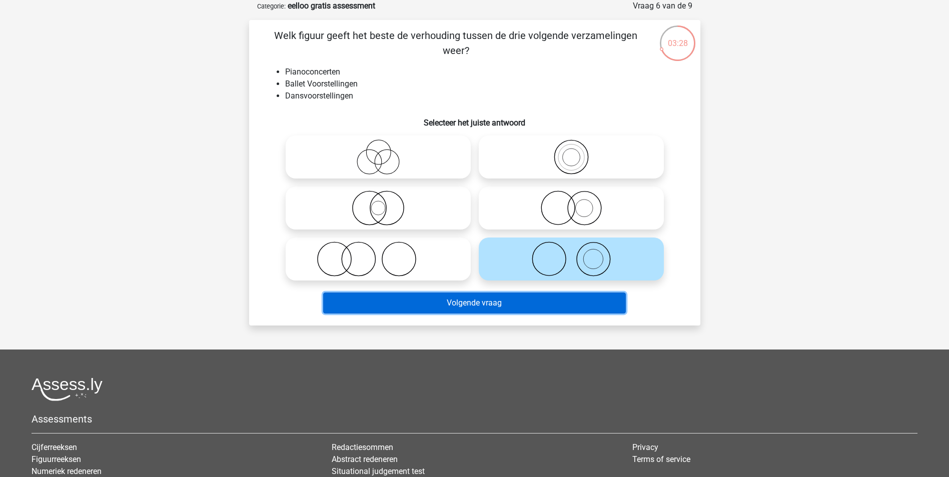
click at [548, 304] on button "Volgende vraag" at bounding box center [474, 303] width 303 height 21
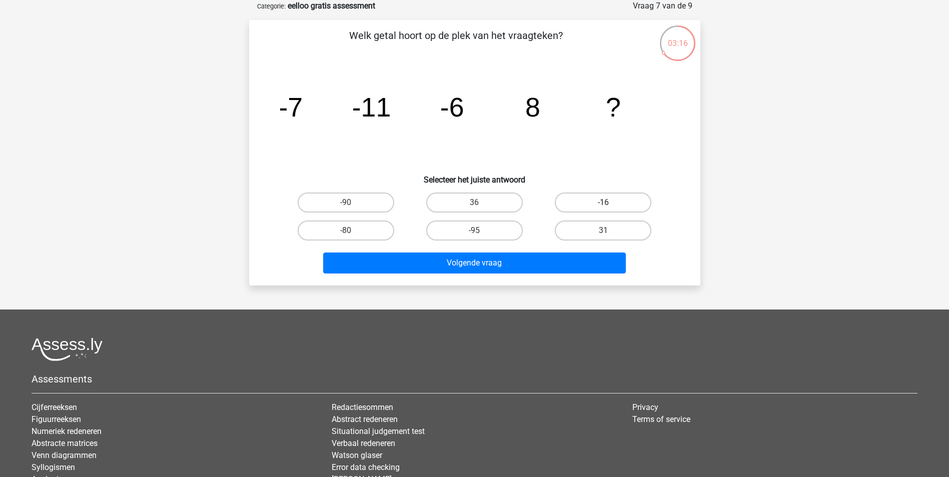
click at [579, 199] on label "-16" at bounding box center [603, 203] width 97 height 20
click at [604, 203] on input "-16" at bounding box center [607, 206] width 7 height 7
radio input "true"
click at [477, 204] on input "36" at bounding box center [477, 206] width 7 height 7
radio input "true"
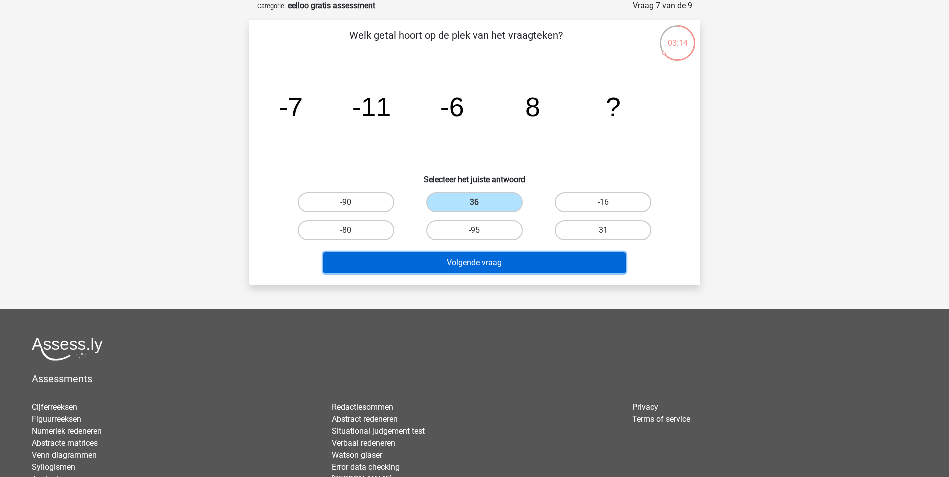
click at [480, 254] on button "Volgende vraag" at bounding box center [474, 263] width 303 height 21
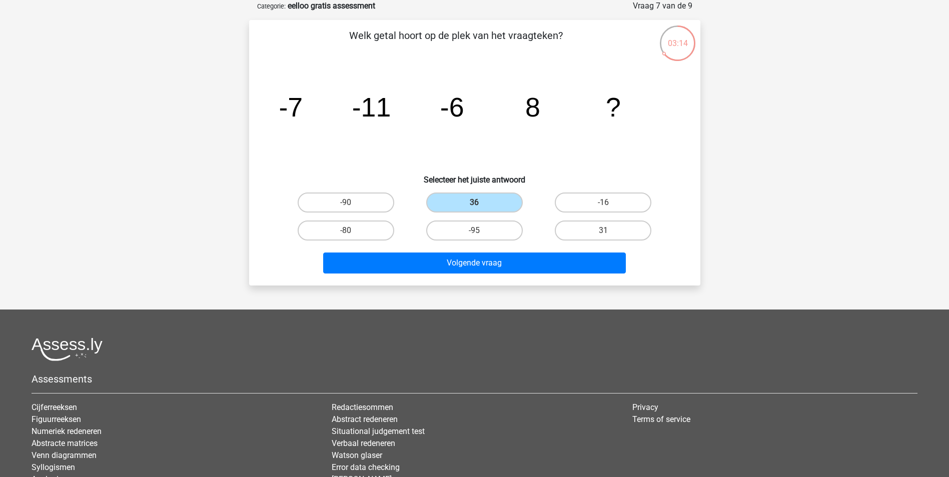
scroll to position [46, 0]
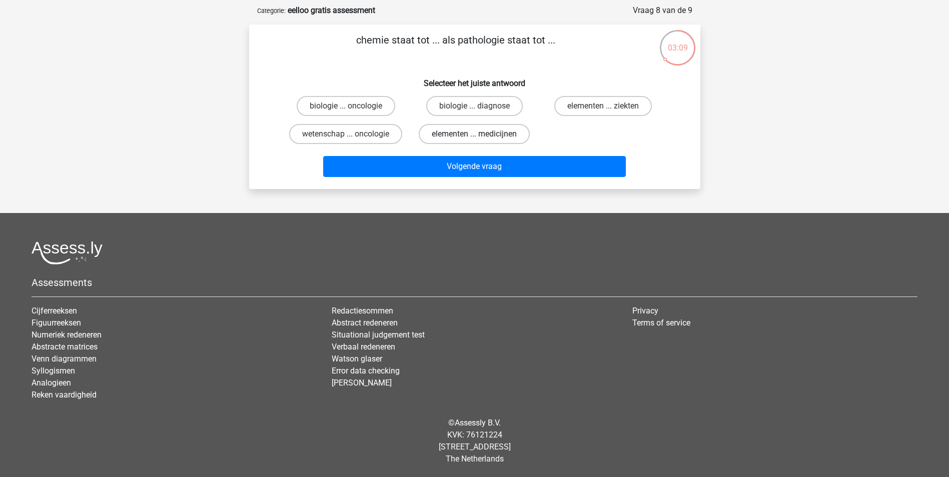
click at [471, 135] on label "elementen ... medicijnen" at bounding box center [474, 134] width 111 height 20
click at [474, 135] on input "elementen ... medicijnen" at bounding box center [477, 137] width 7 height 7
radio input "true"
click at [593, 106] on label "elementen ... ziekten" at bounding box center [604, 106] width 98 height 20
click at [604, 106] on input "elementen ... ziekten" at bounding box center [607, 109] width 7 height 7
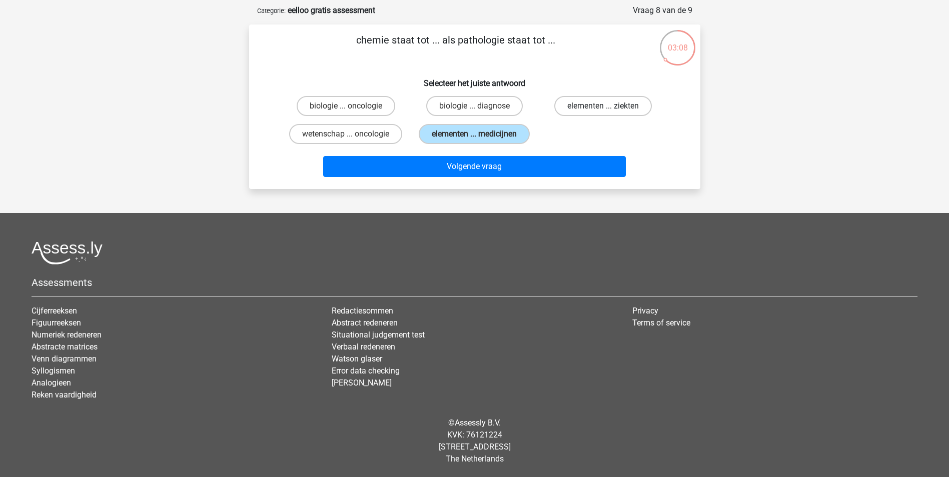
radio input "true"
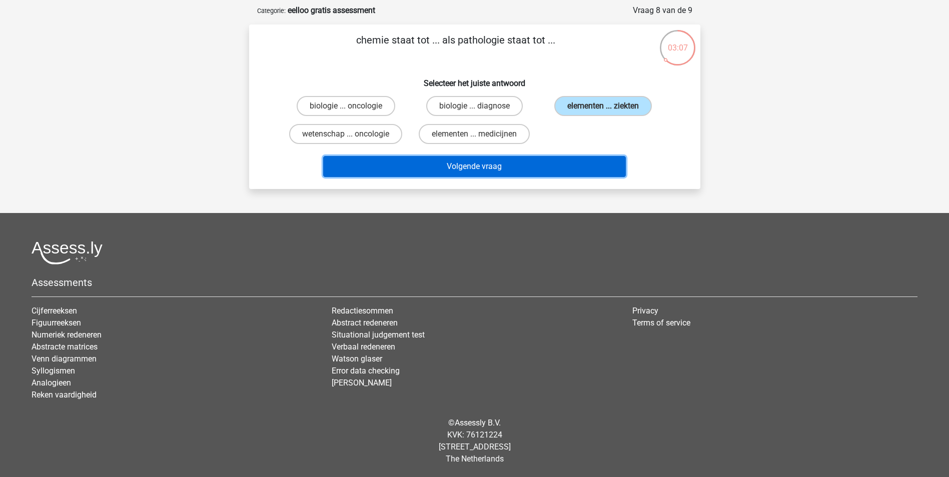
click at [483, 171] on button "Volgende vraag" at bounding box center [474, 166] width 303 height 21
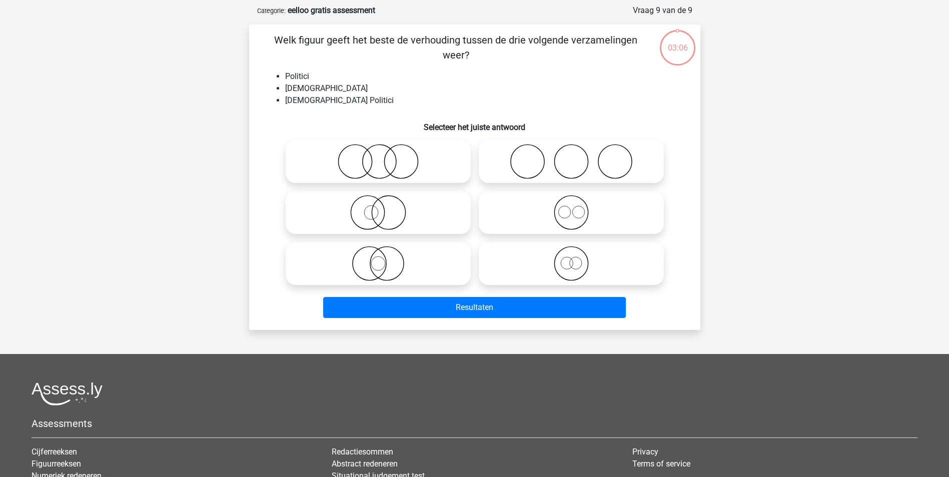
scroll to position [50, 0]
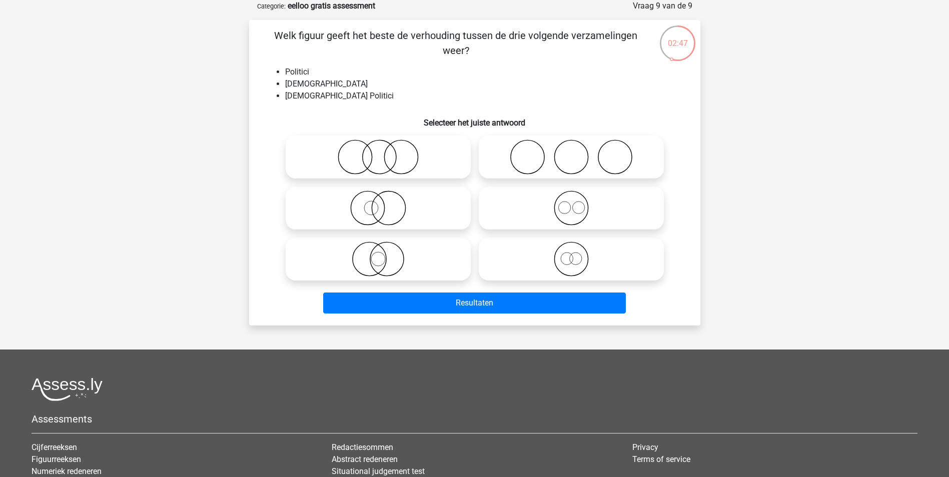
click at [572, 252] on input "radio" at bounding box center [575, 251] width 7 height 7
radio input "true"
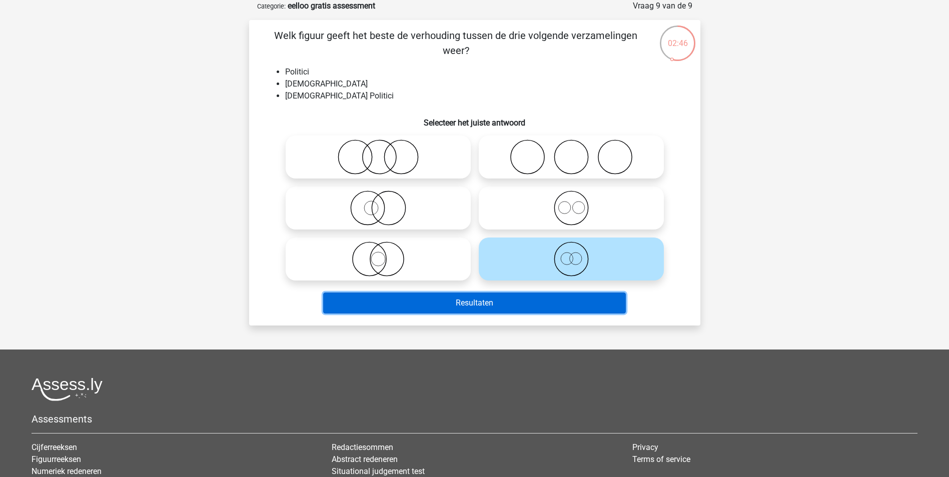
click at [533, 302] on button "Resultaten" at bounding box center [474, 303] width 303 height 21
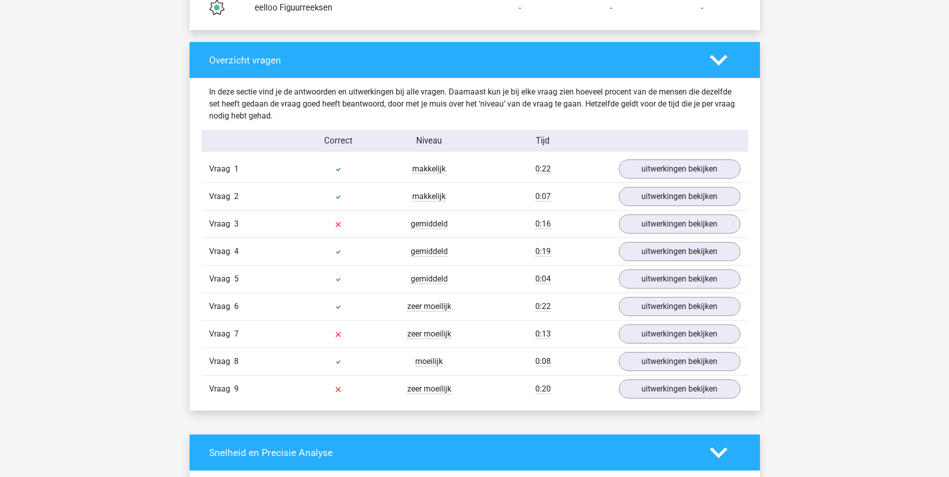
scroll to position [1001, 0]
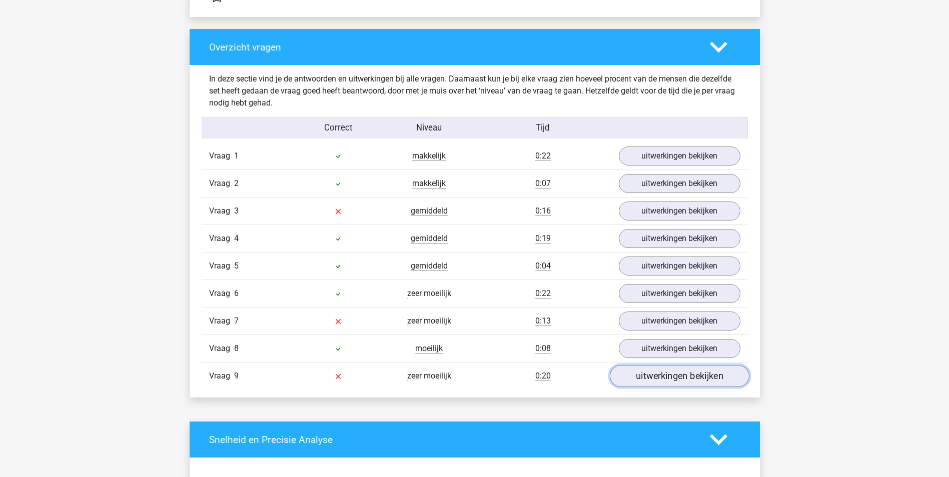
click at [690, 380] on link "uitwerkingen bekijken" at bounding box center [680, 377] width 140 height 22
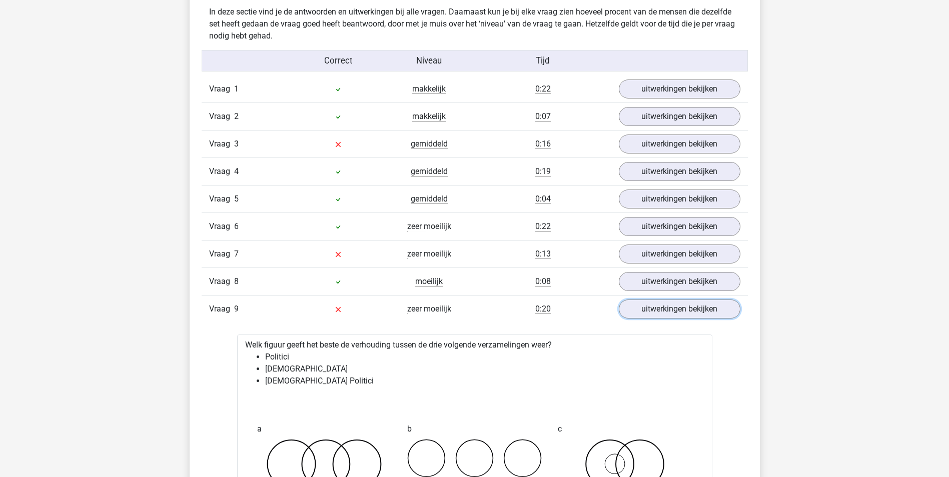
scroll to position [1051, 0]
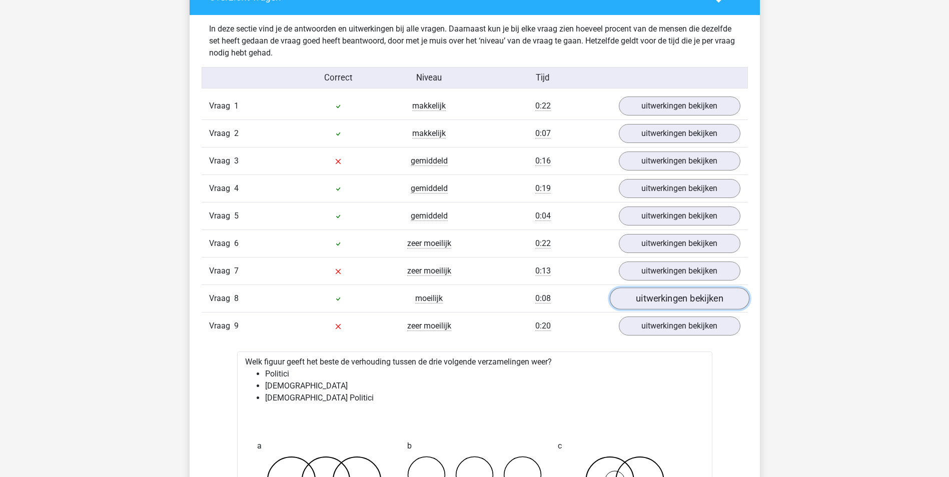
click at [658, 296] on link "uitwerkingen bekijken" at bounding box center [680, 299] width 140 height 22
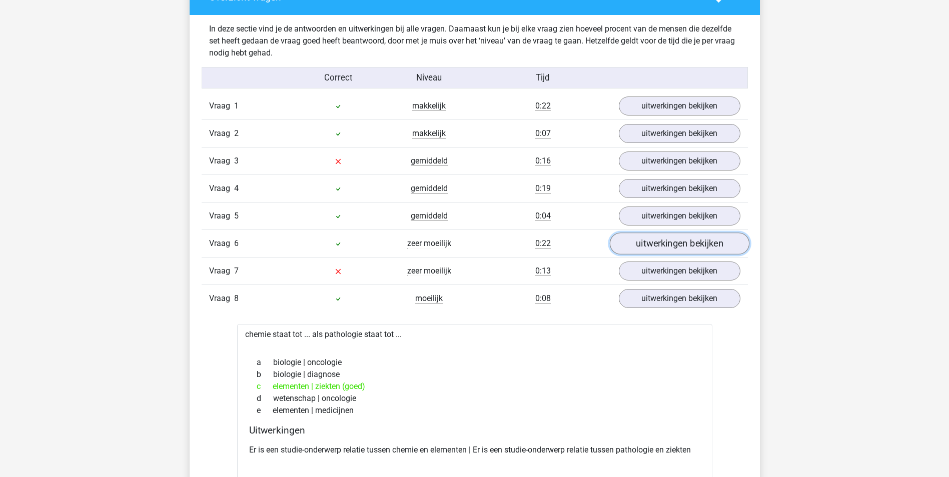
click at [671, 243] on link "uitwerkingen bekijken" at bounding box center [680, 244] width 140 height 22
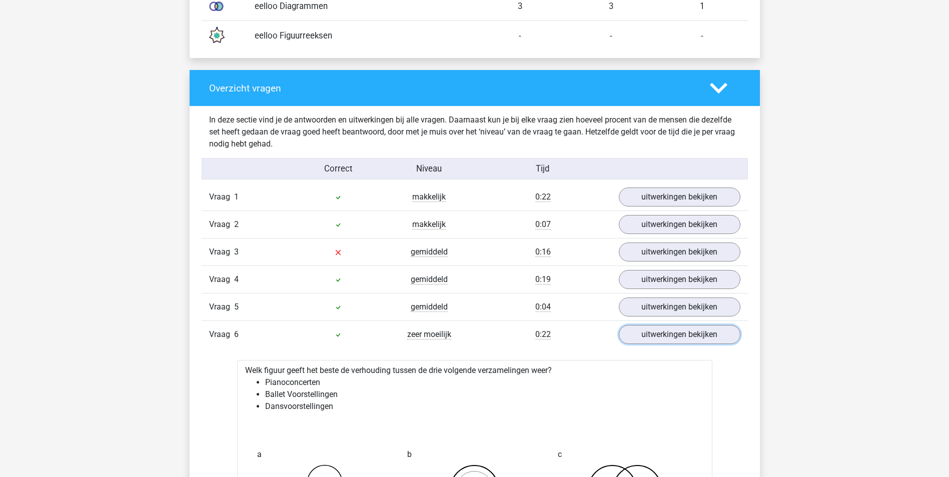
scroll to position [951, 0]
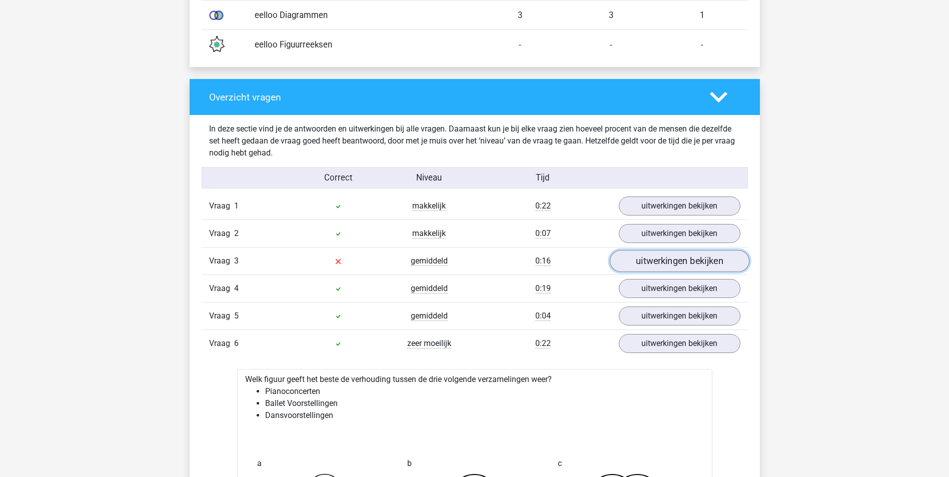
click at [676, 265] on link "uitwerkingen bekijken" at bounding box center [680, 262] width 140 height 22
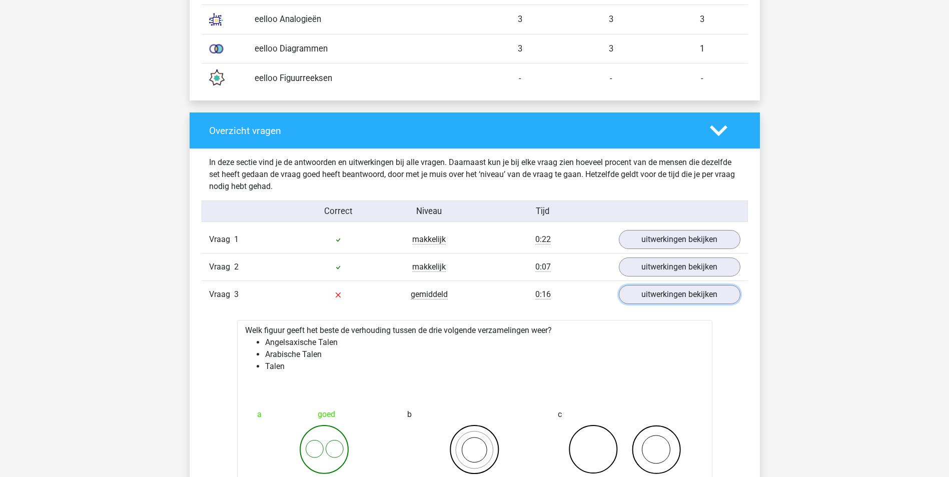
scroll to position [901, 0]
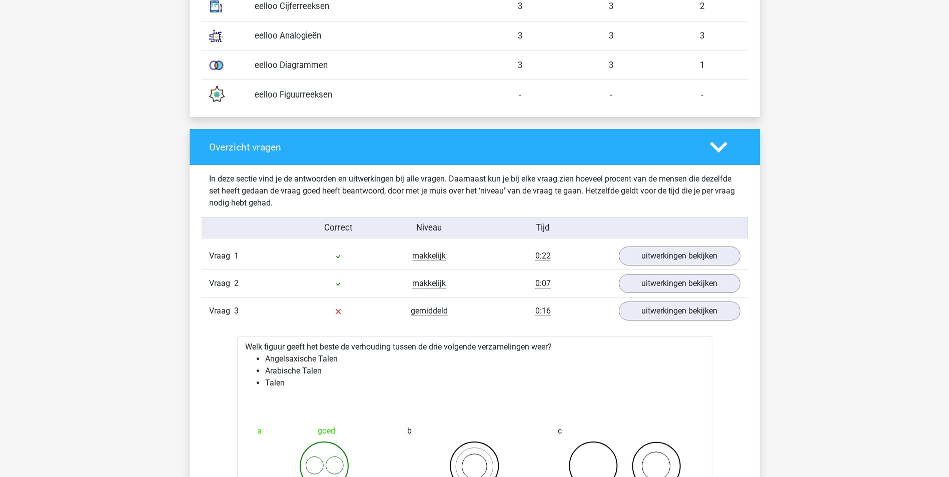
click at [724, 147] on polygon at bounding box center [719, 147] width 18 height 11
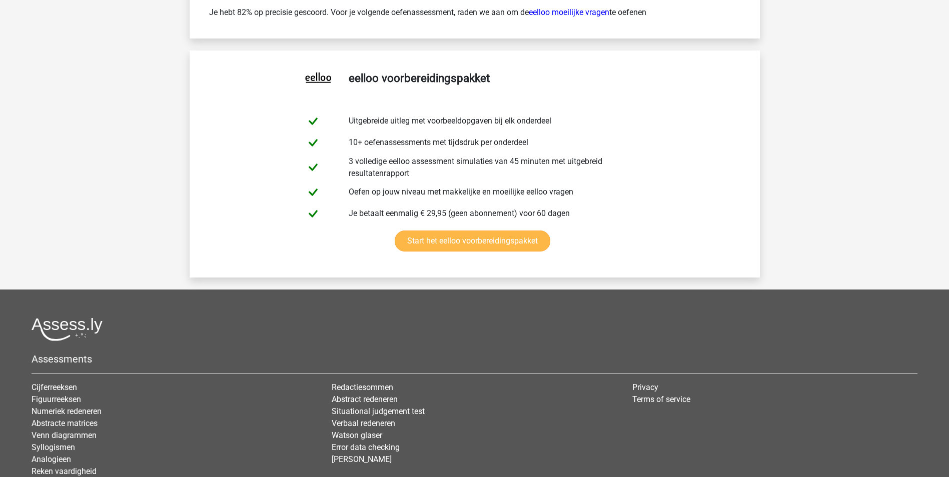
scroll to position [1601, 0]
